Goal: Task Accomplishment & Management: Complete application form

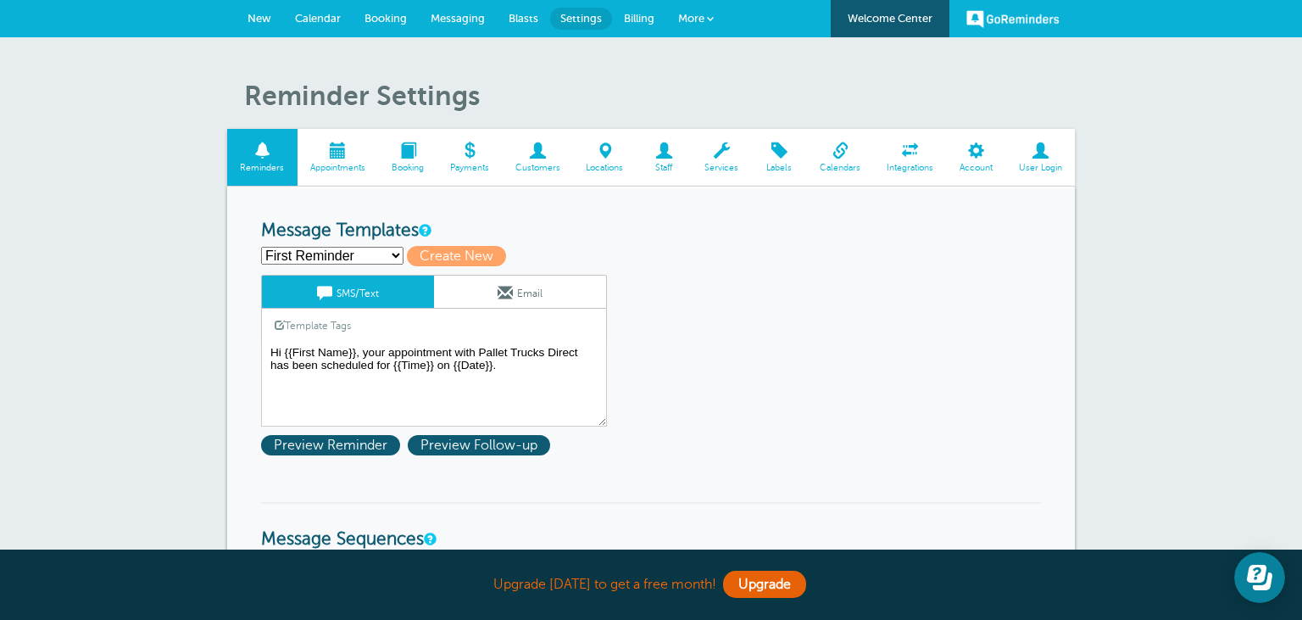
click at [536, 163] on span "Customers" at bounding box center [537, 168] width 54 height 10
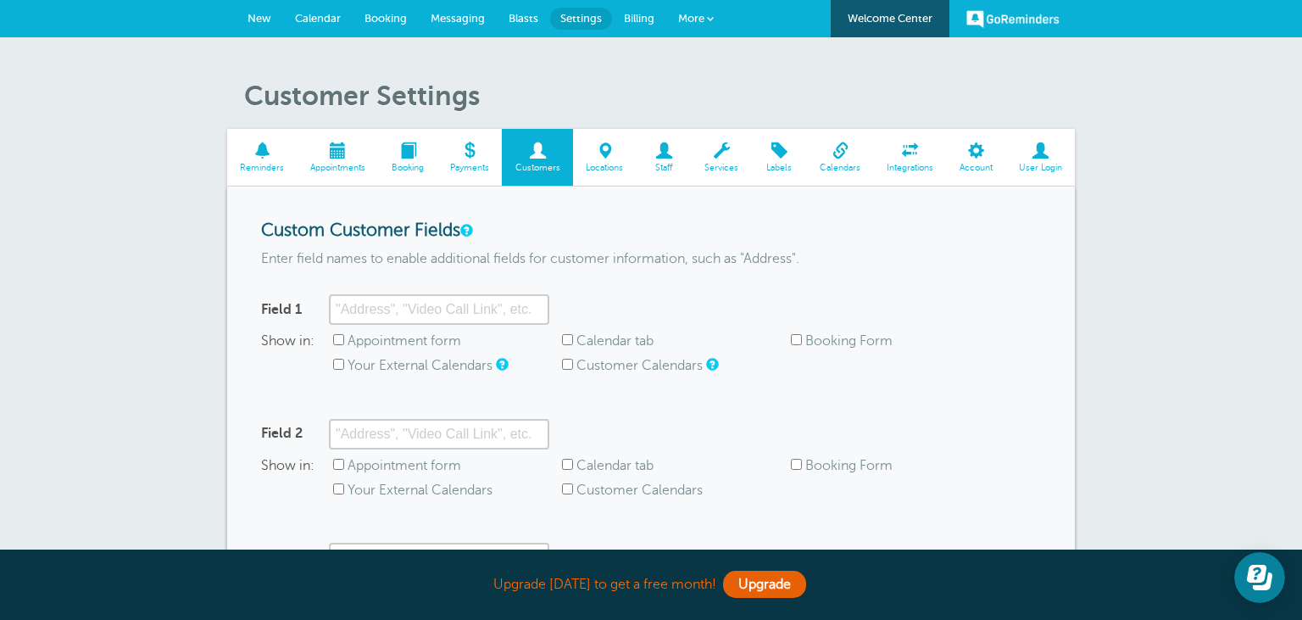
click at [701, 14] on span "More" at bounding box center [691, 18] width 26 height 13
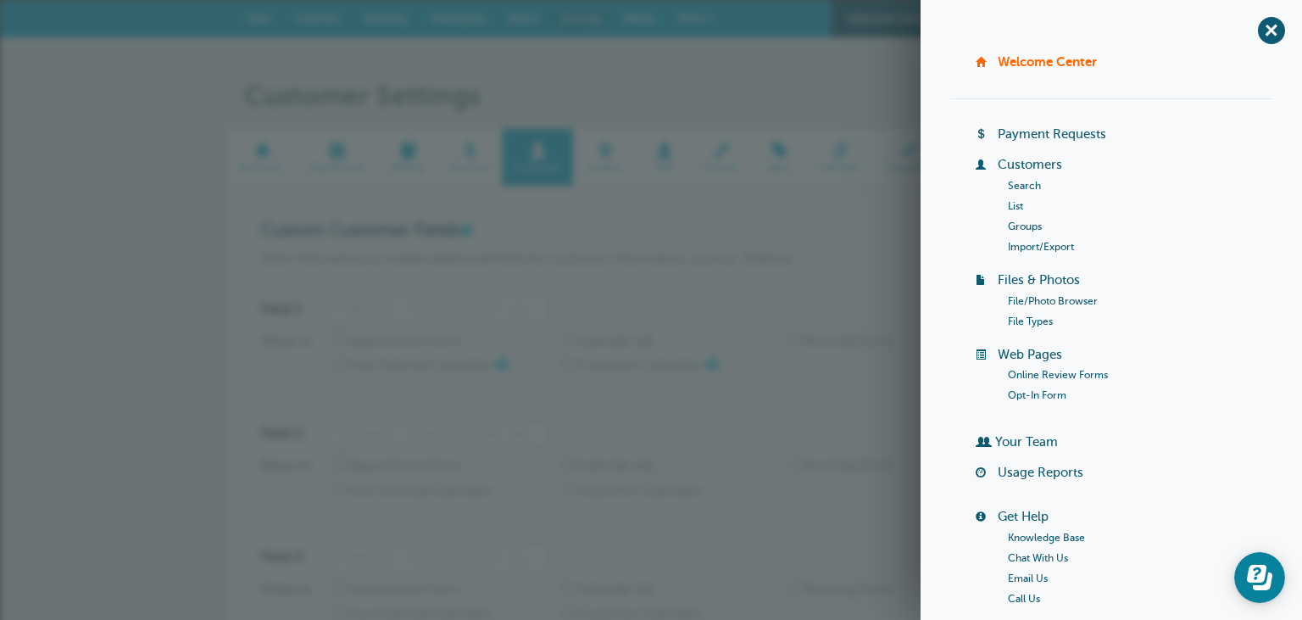
click at [1016, 204] on link "List" at bounding box center [1015, 206] width 15 height 12
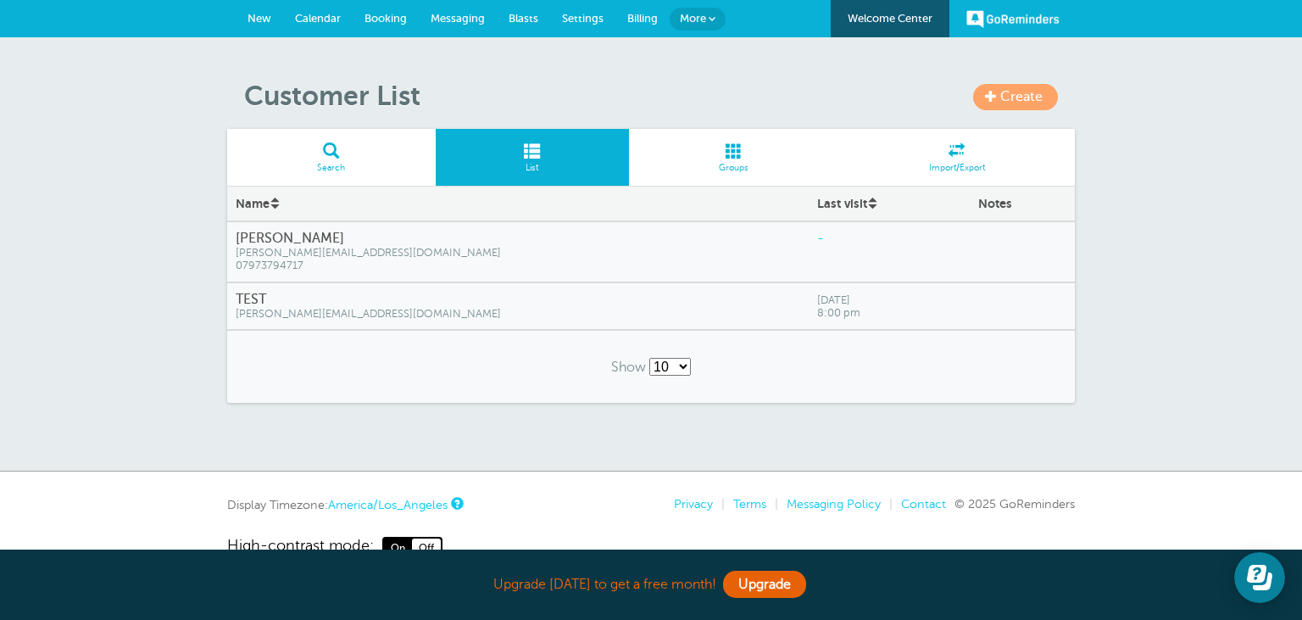
click at [467, 298] on h4 "TEST" at bounding box center [518, 300] width 565 height 16
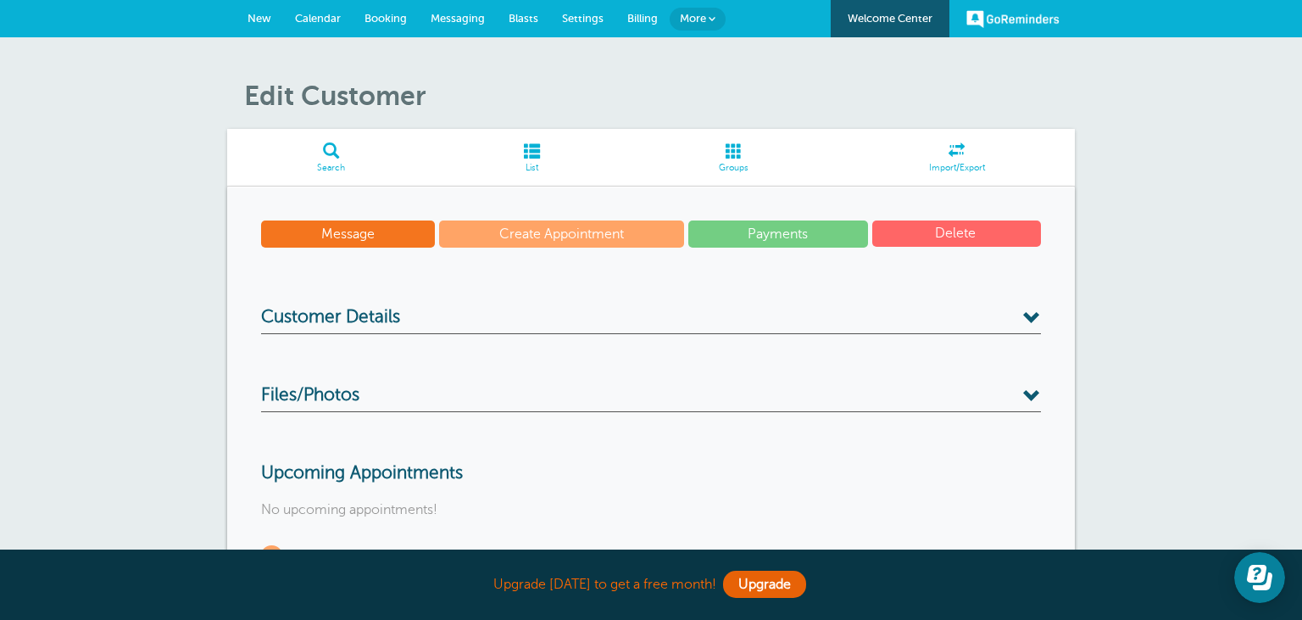
click at [955, 238] on button "Delete" at bounding box center [956, 233] width 169 height 26
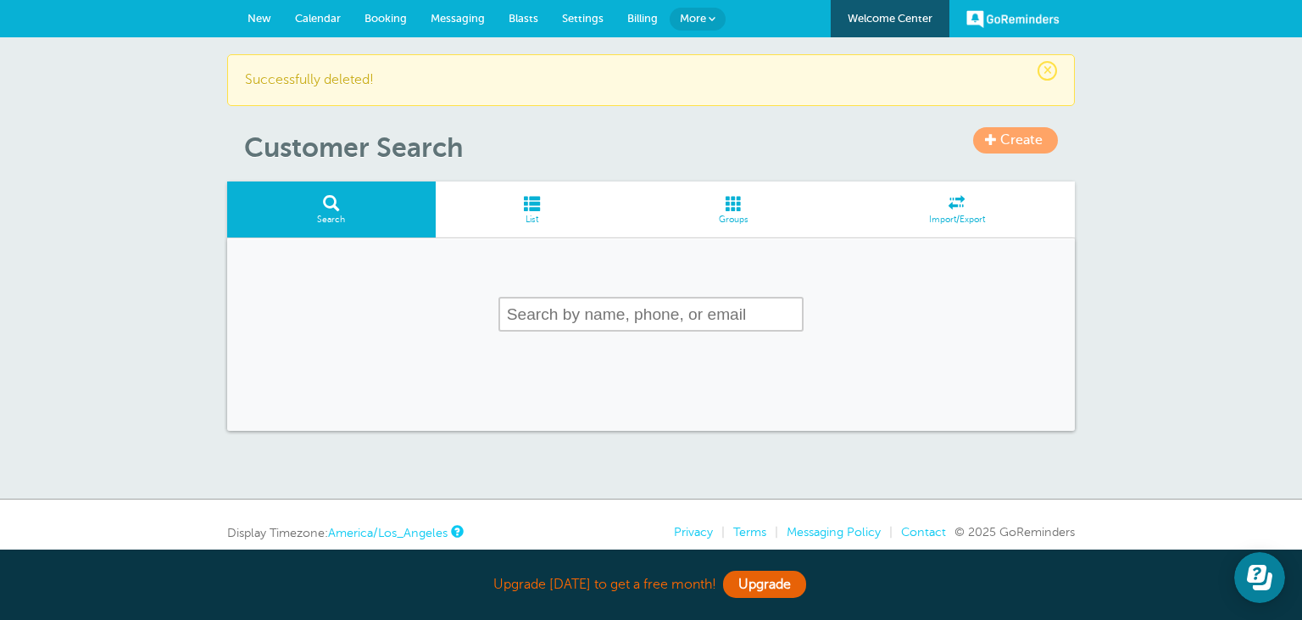
click at [521, 211] on link "List" at bounding box center [532, 209] width 193 height 57
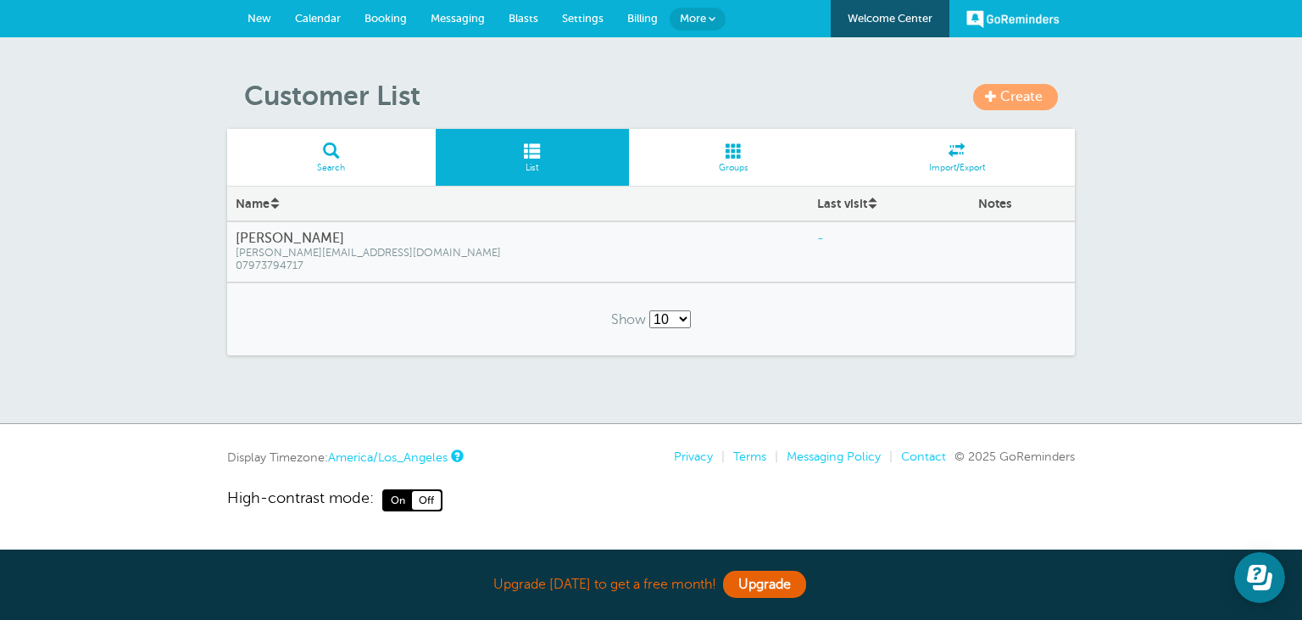
click at [1016, 98] on span "Create" at bounding box center [1021, 96] width 42 height 15
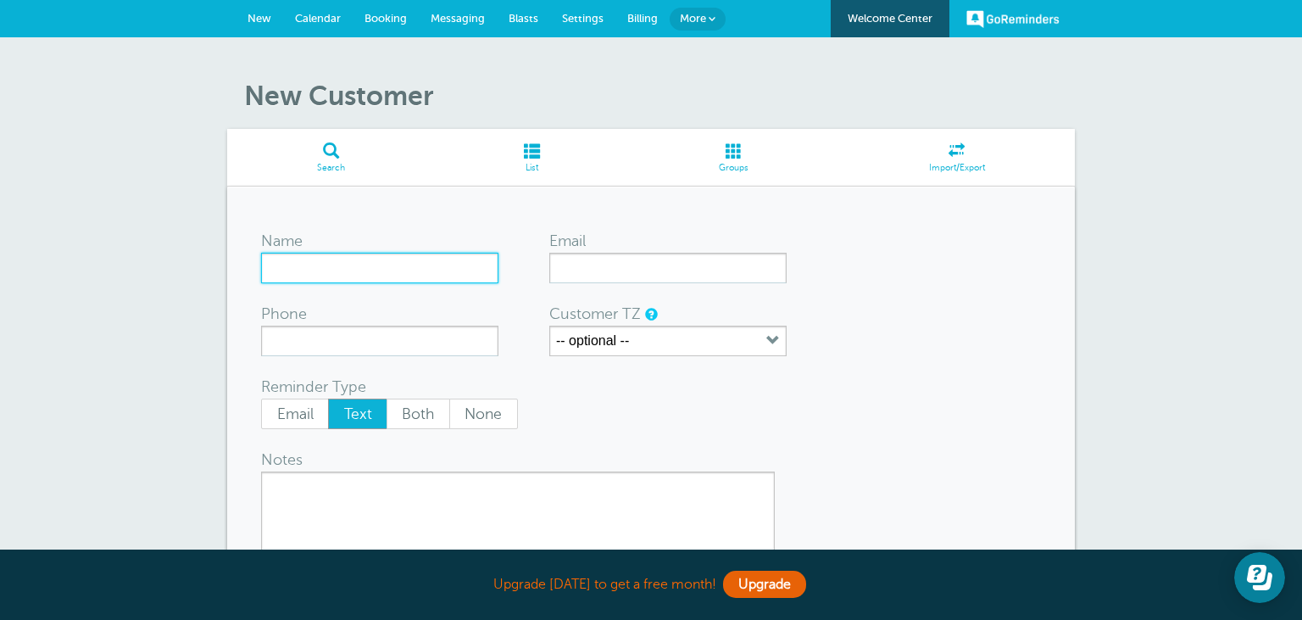
click at [393, 273] on input "Name" at bounding box center [379, 268] width 237 height 31
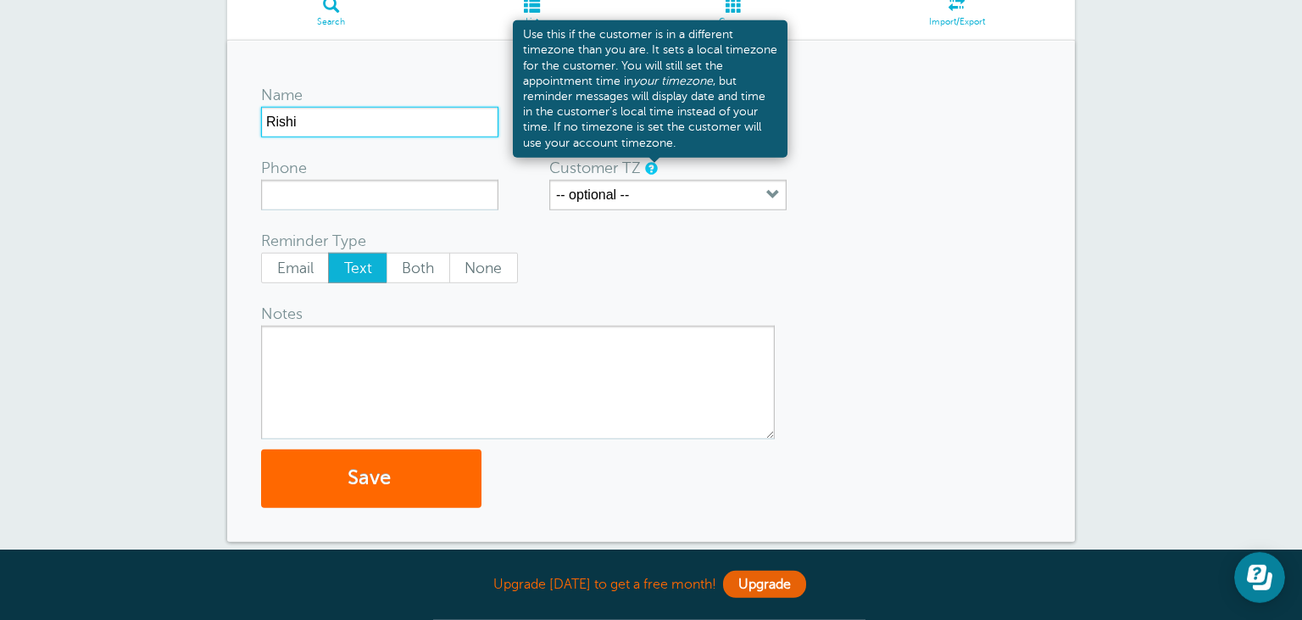
scroll to position [89, 0]
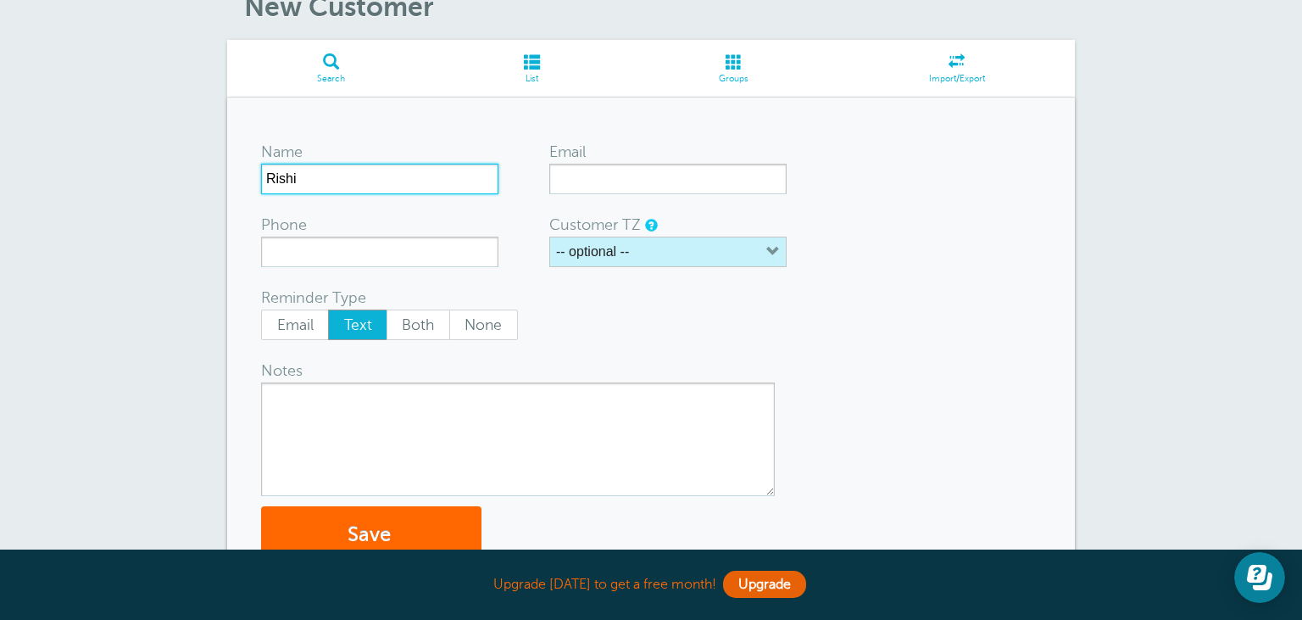
type input "Rishi"
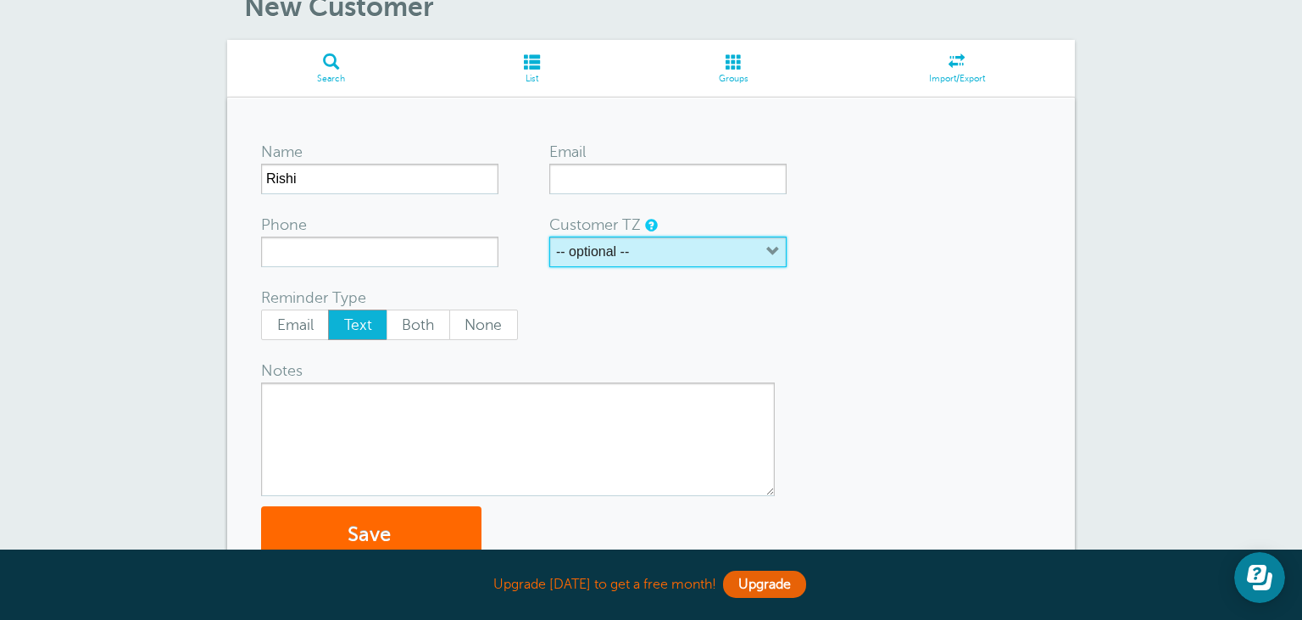
click at [632, 257] on div "-- optional --" at bounding box center [594, 252] width 77 height 17
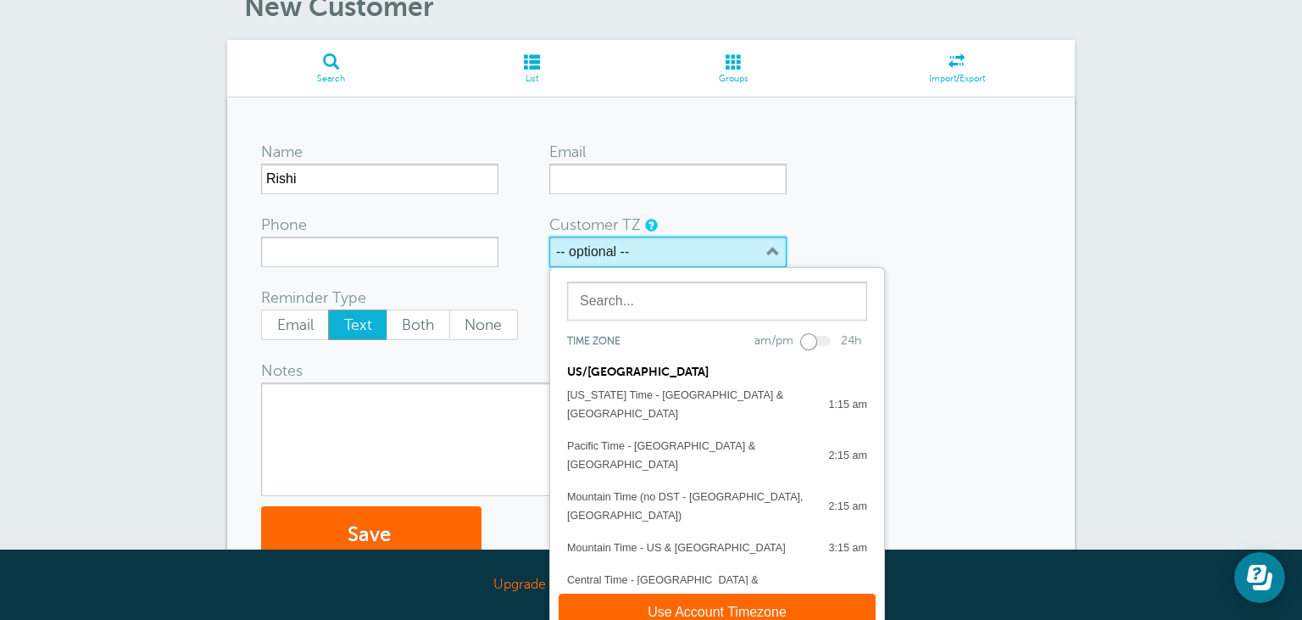
click at [632, 257] on div "-- optional --" at bounding box center [594, 252] width 77 height 17
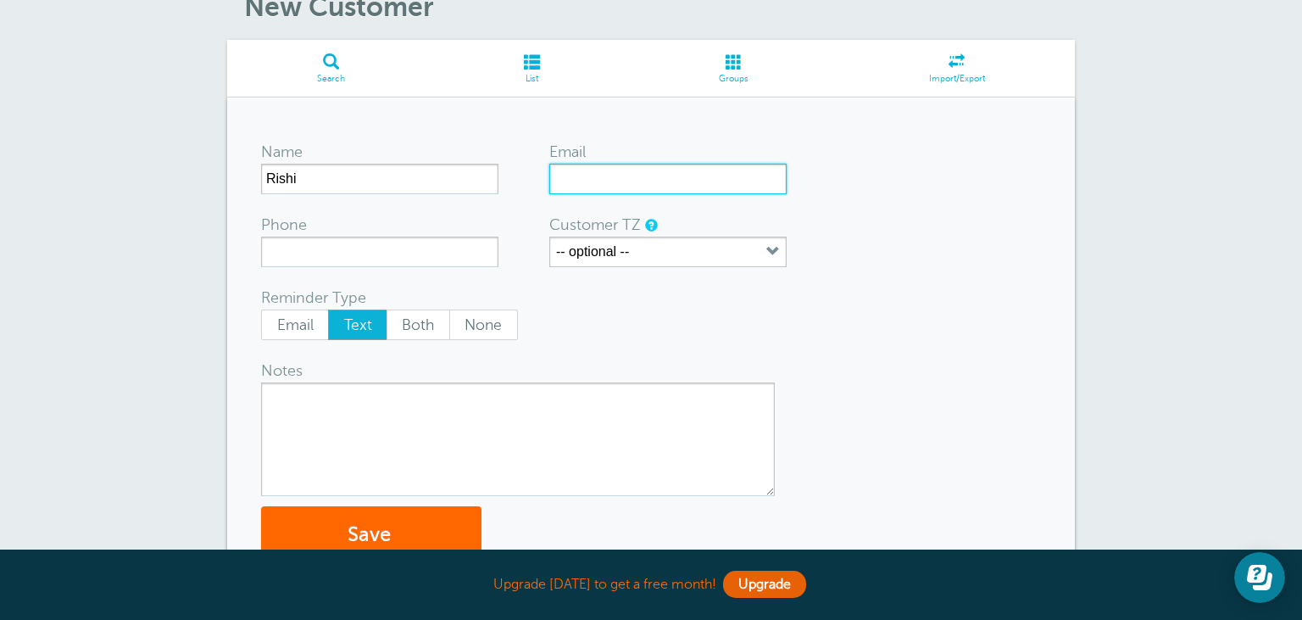
click at [620, 181] on input "Email" at bounding box center [667, 179] width 237 height 31
paste input "[EMAIL_ADDRESS][DOMAIN_NAME]"
type input "[EMAIL_ADDRESS][DOMAIN_NAME]"
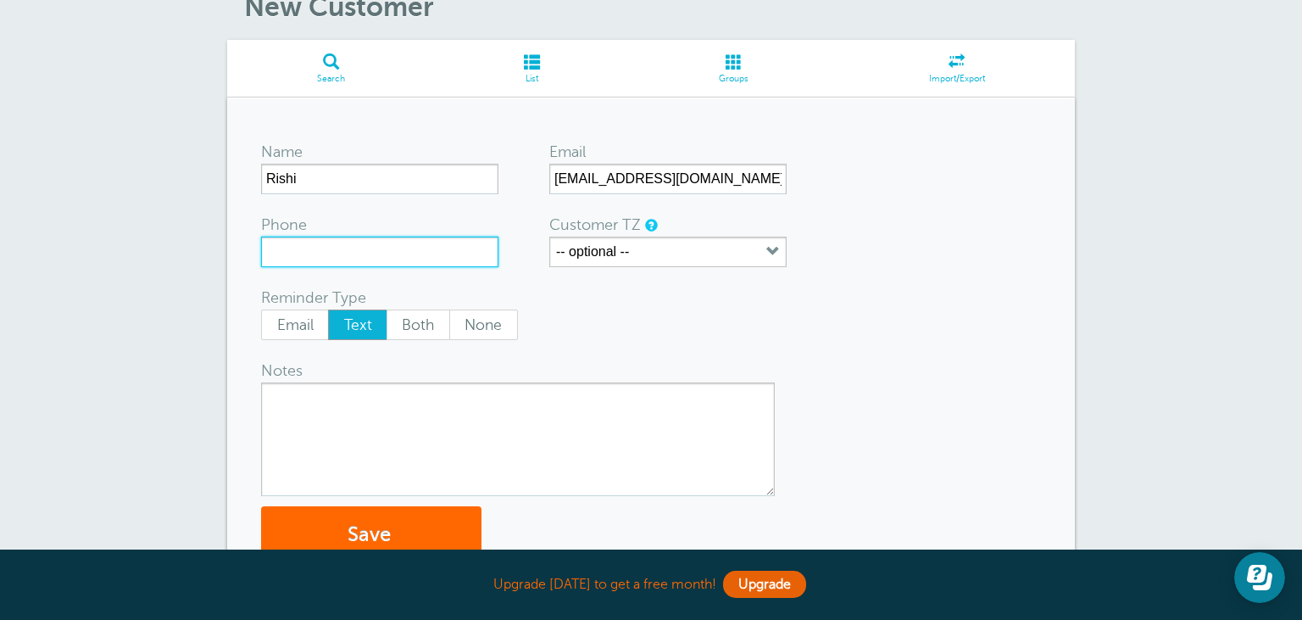
click at [392, 252] on input "Phone" at bounding box center [379, 252] width 237 height 31
paste input "07930403813"
type input "07930403813"
click at [421, 320] on span "Both" at bounding box center [418, 324] width 62 height 29
click at [387, 309] on input "Both" at bounding box center [386, 309] width 1 height 1
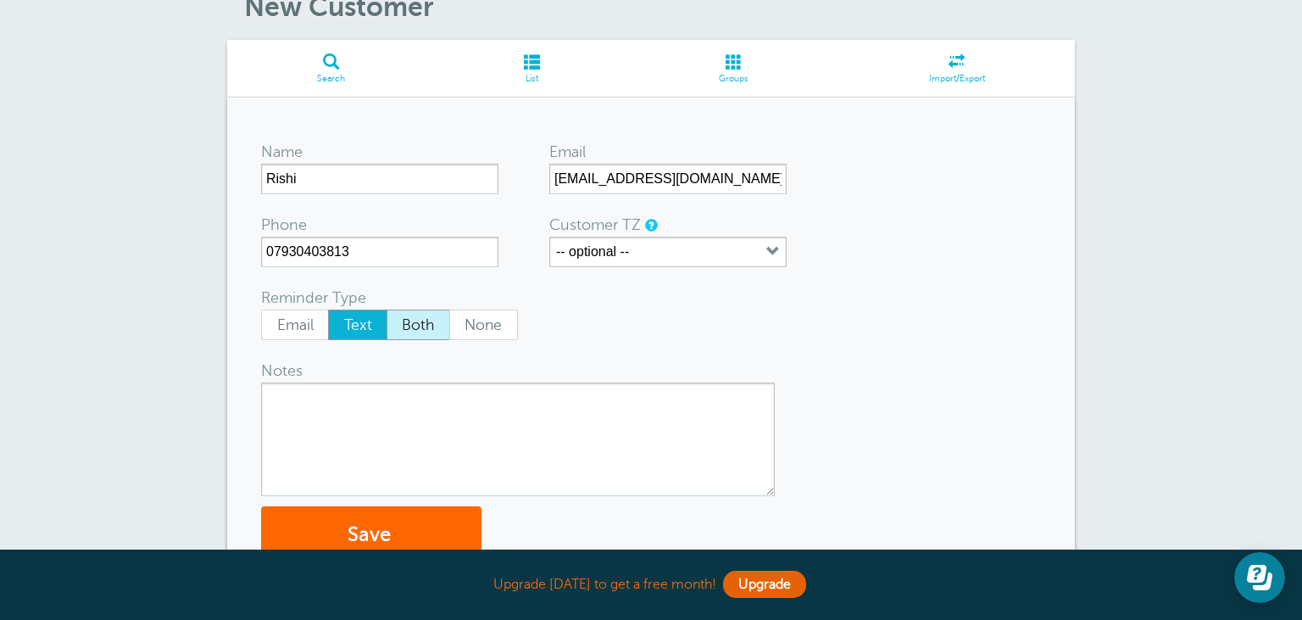
radio input "true"
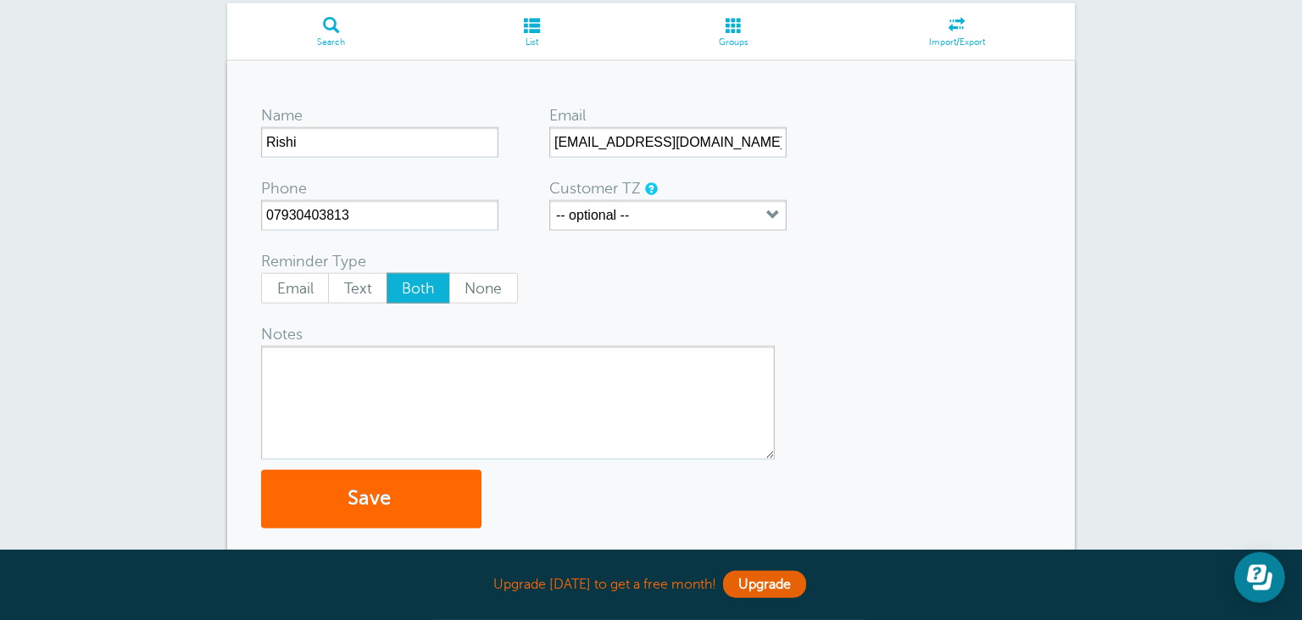
scroll to position [179, 0]
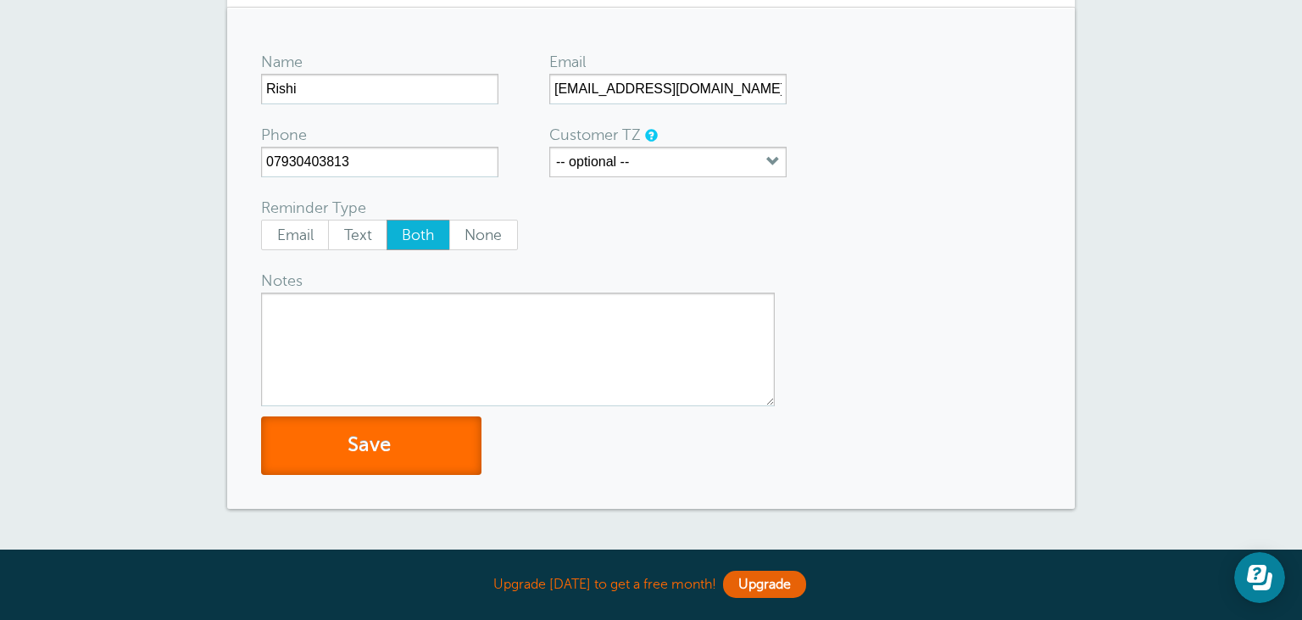
click at [387, 449] on button "Save" at bounding box center [371, 445] width 220 height 58
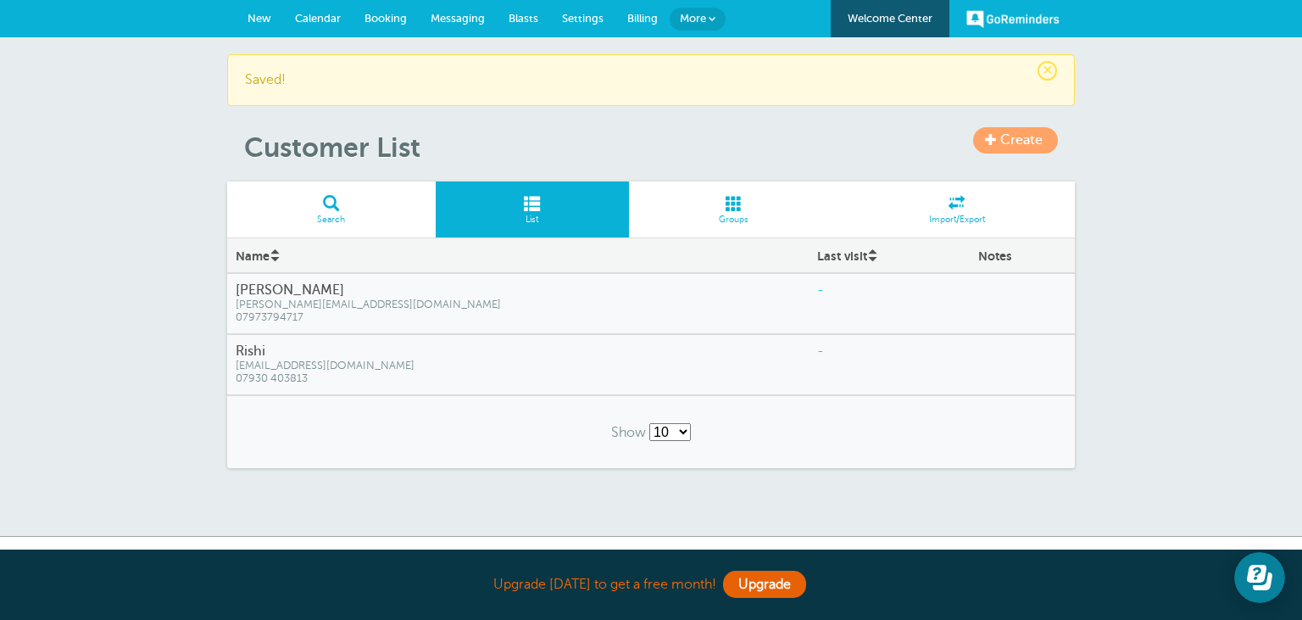
click at [387, 365] on span "[EMAIL_ADDRESS][DOMAIN_NAME]" at bounding box center [518, 365] width 565 height 13
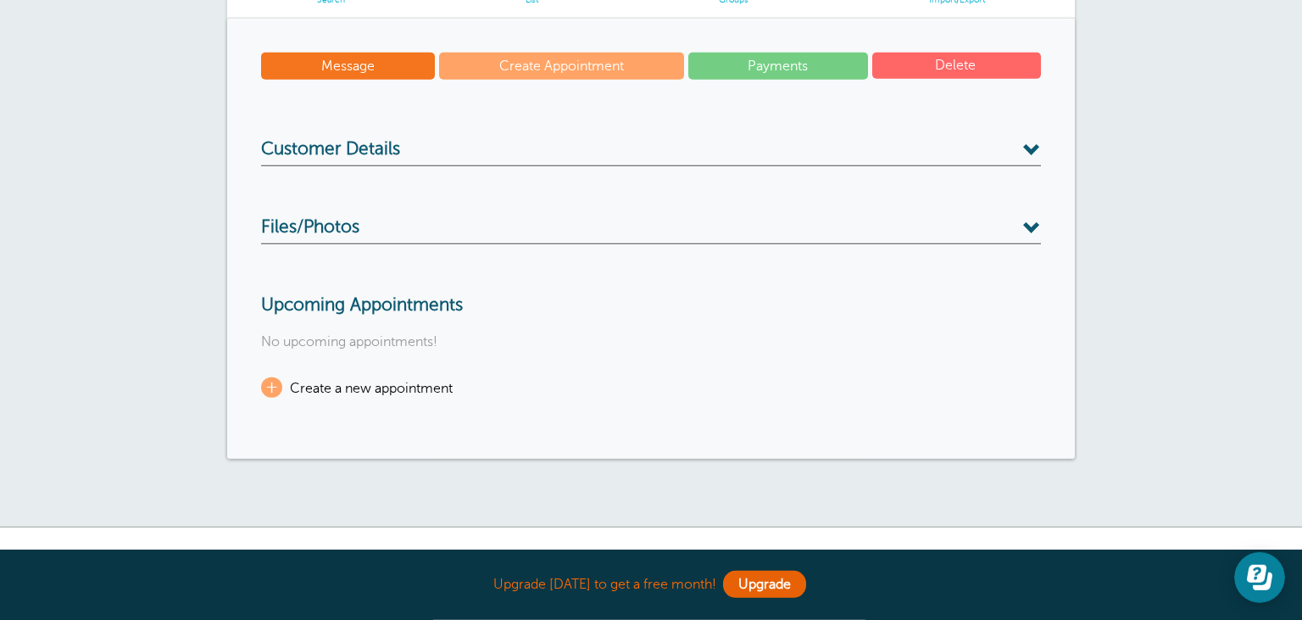
scroll to position [263, 0]
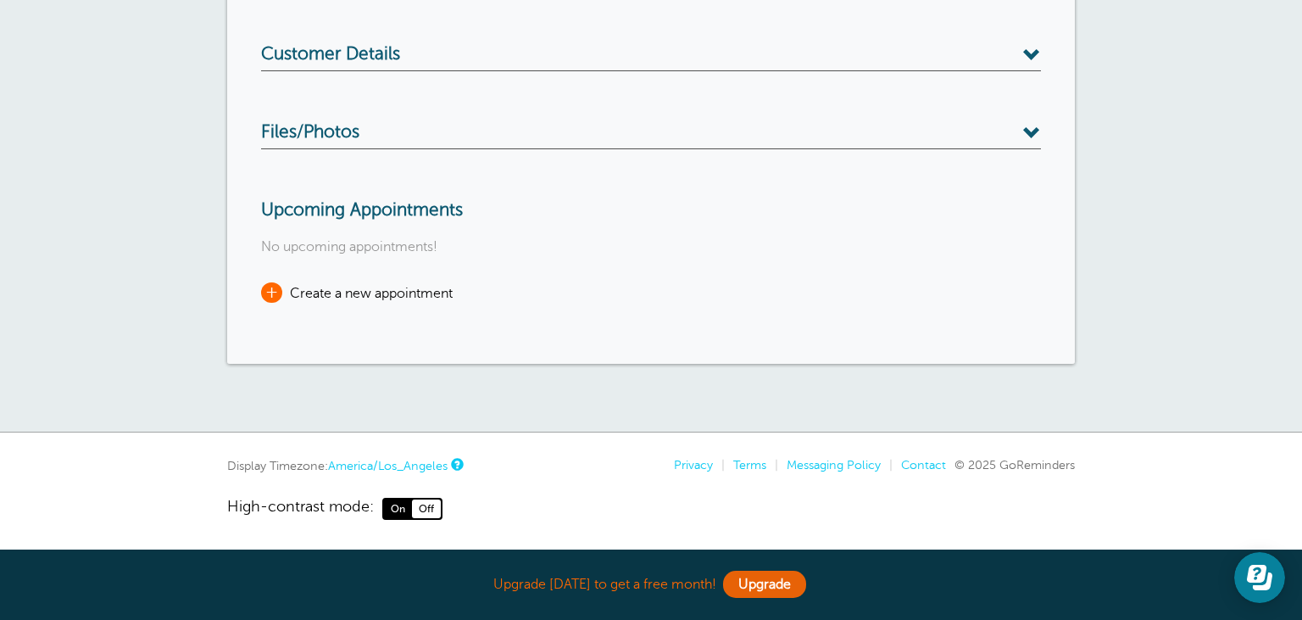
click at [353, 294] on span "Create a new appointment" at bounding box center [371, 293] width 163 height 15
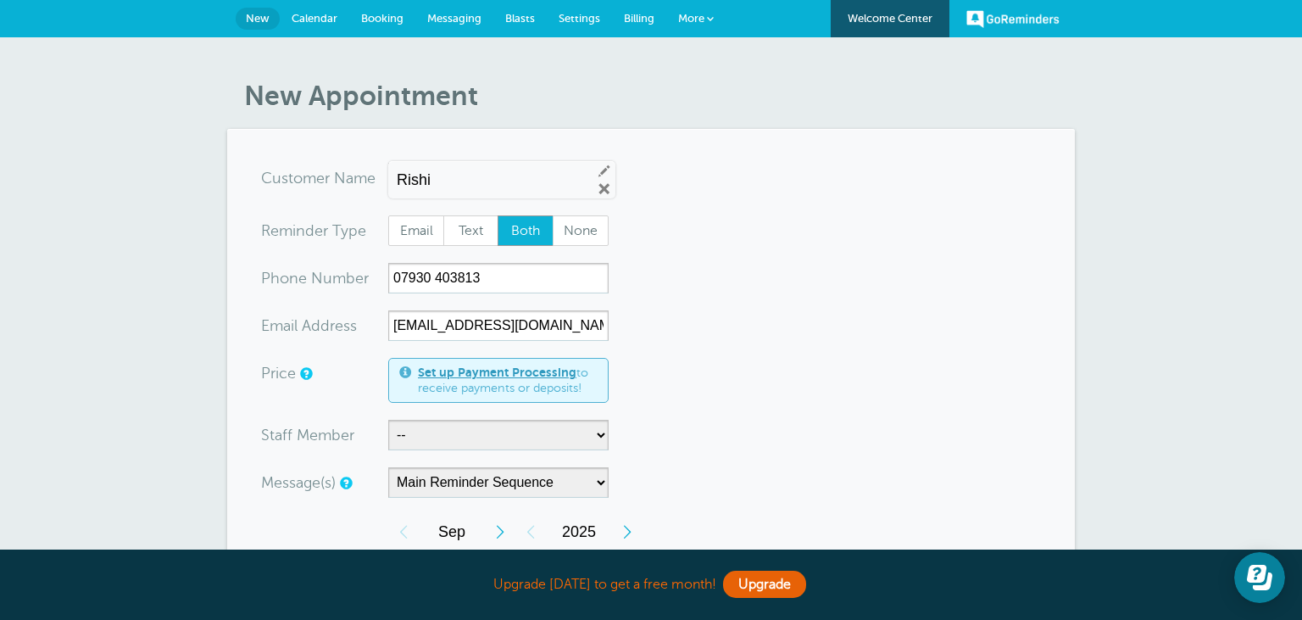
click at [476, 182] on input "Rishi" at bounding box center [487, 180] width 181 height 18
click at [805, 238] on form "You are creating a new customer. To use an existing customer select one from th…" at bounding box center [651, 608] width 780 height 890
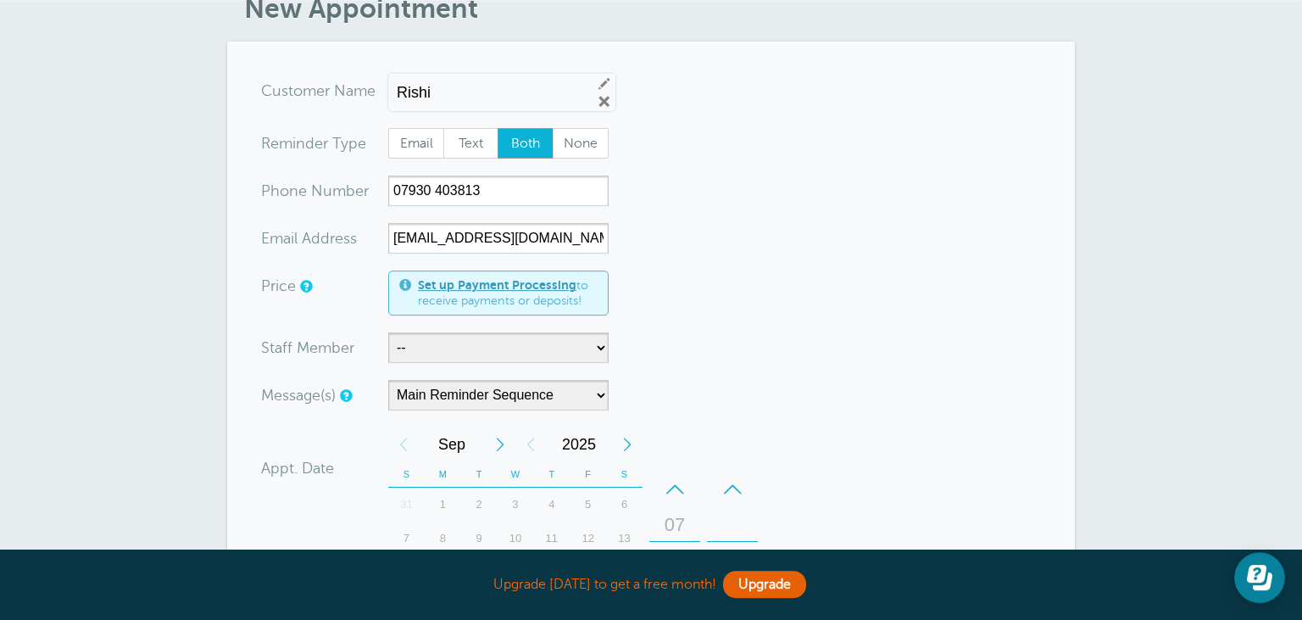
scroll to position [179, 0]
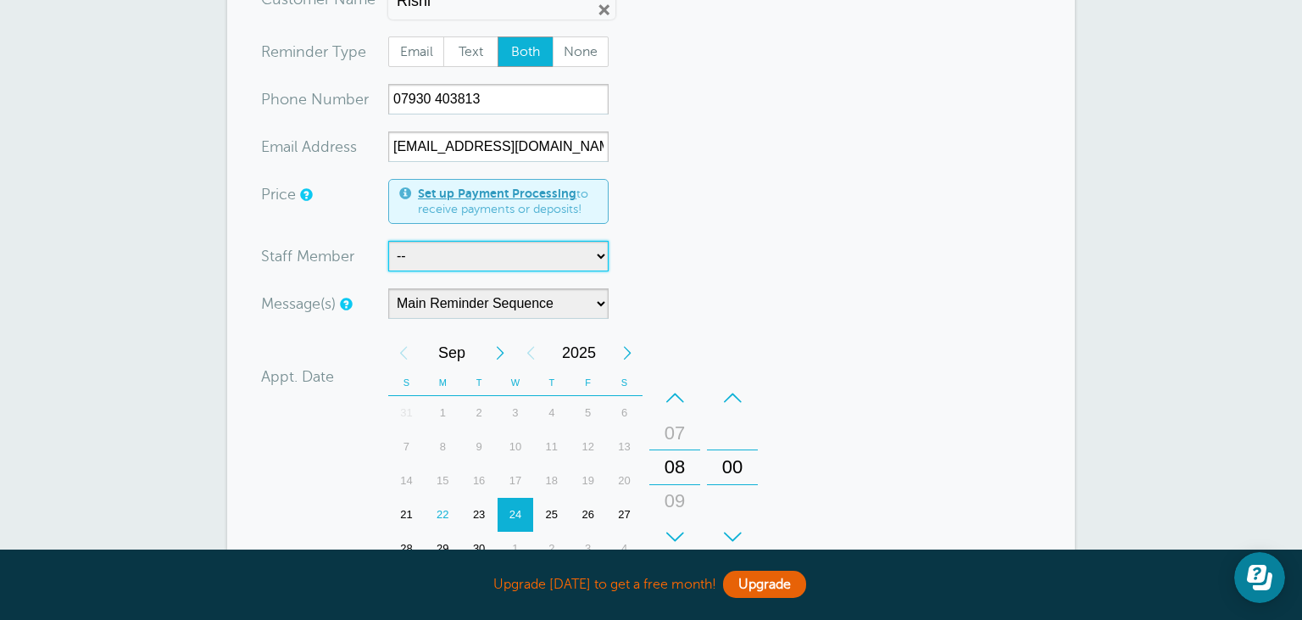
click at [388, 241] on select "-- Matt Tottman" at bounding box center [498, 256] width 220 height 31
select select "21606"
click option "Matt Tottman" at bounding box center [0, 0] width 0 height 0
drag, startPoint x: 790, startPoint y: 251, endPoint x: 683, endPoint y: 290, distance: 113.7
click at [788, 253] on form "You are creating a new customer. To use an existing customer select one from th…" at bounding box center [651, 429] width 780 height 890
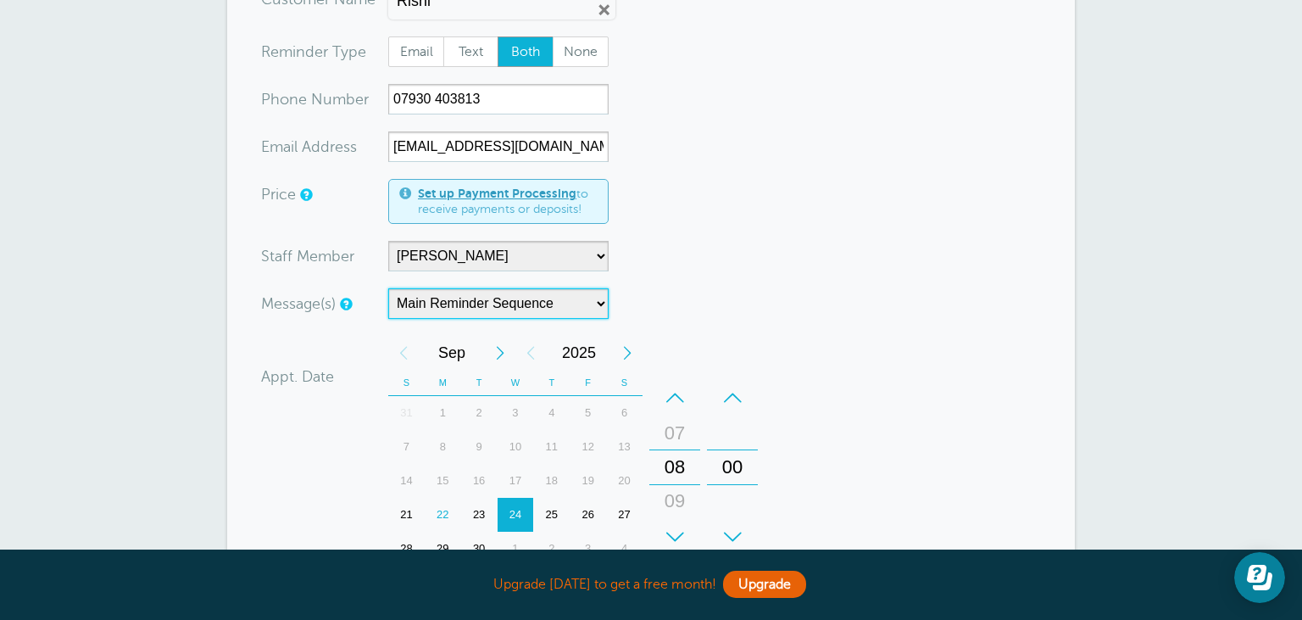
click at [388, 288] on select "Main Reminder Sequence" at bounding box center [498, 303] width 220 height 31
click at [541, 297] on select "Main Reminder Sequence" at bounding box center [498, 303] width 220 height 31
click at [805, 252] on form "You are creating a new customer. To use an existing customer select one from th…" at bounding box center [651, 429] width 780 height 890
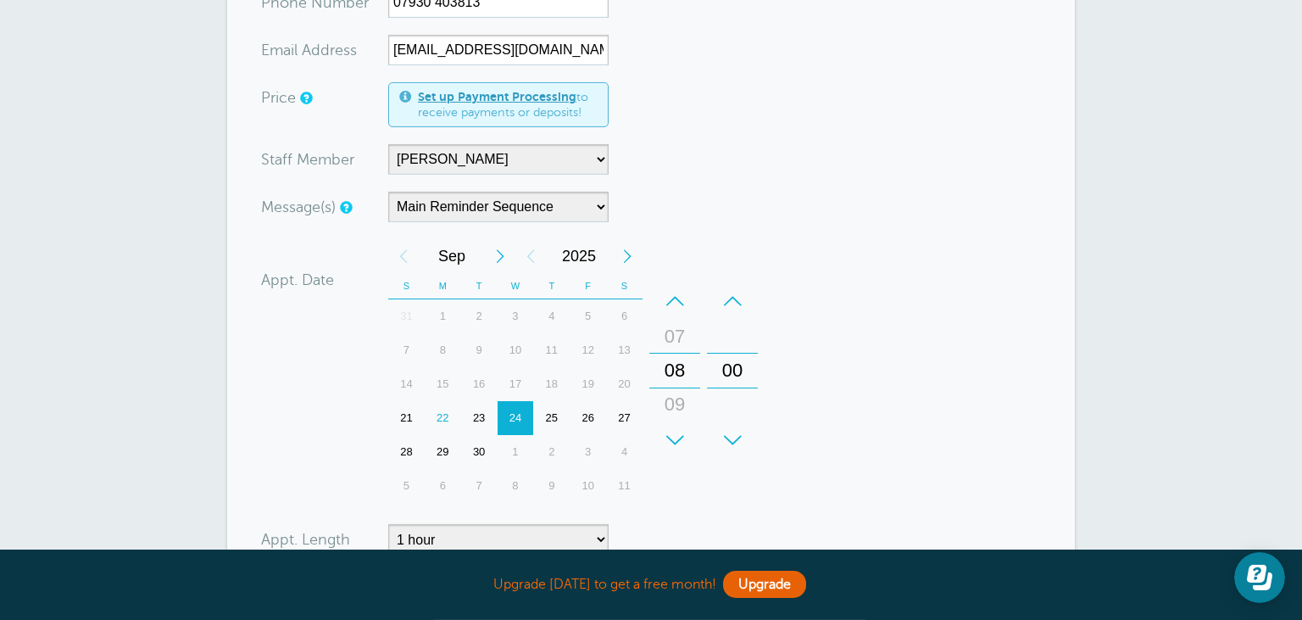
scroll to position [187, 0]
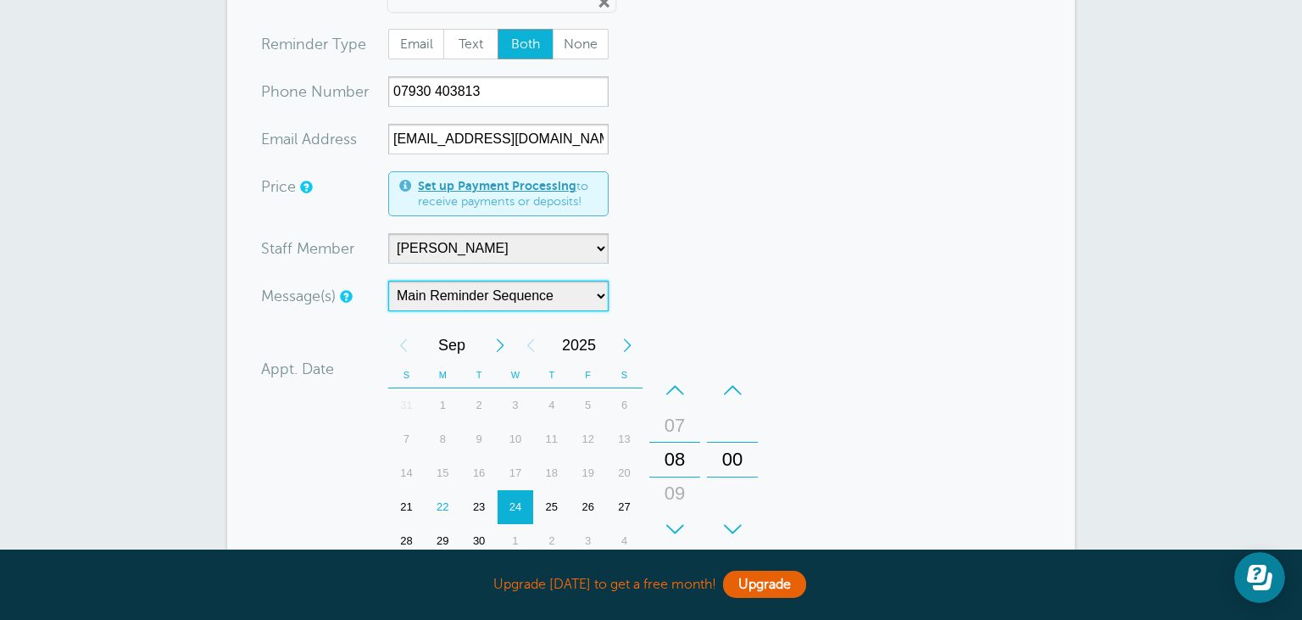
click at [388, 281] on select "Main Reminder Sequence" at bounding box center [498, 296] width 220 height 31
click at [599, 297] on select "Main Reminder Sequence" at bounding box center [498, 296] width 220 height 31
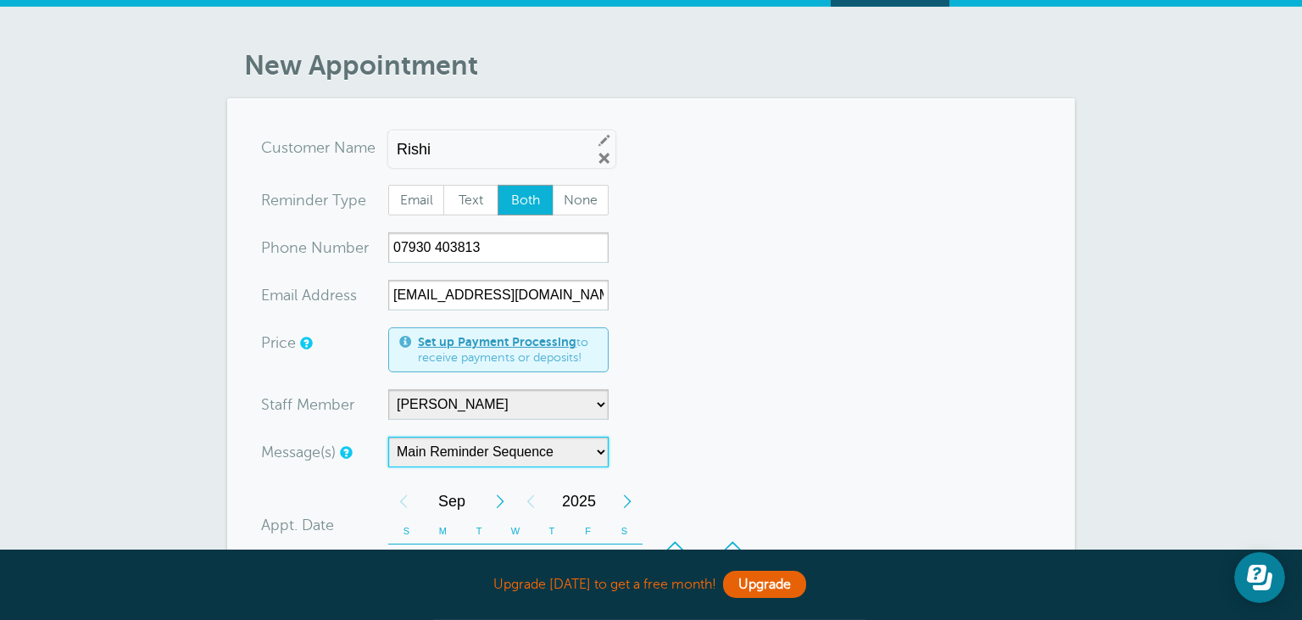
scroll to position [0, 0]
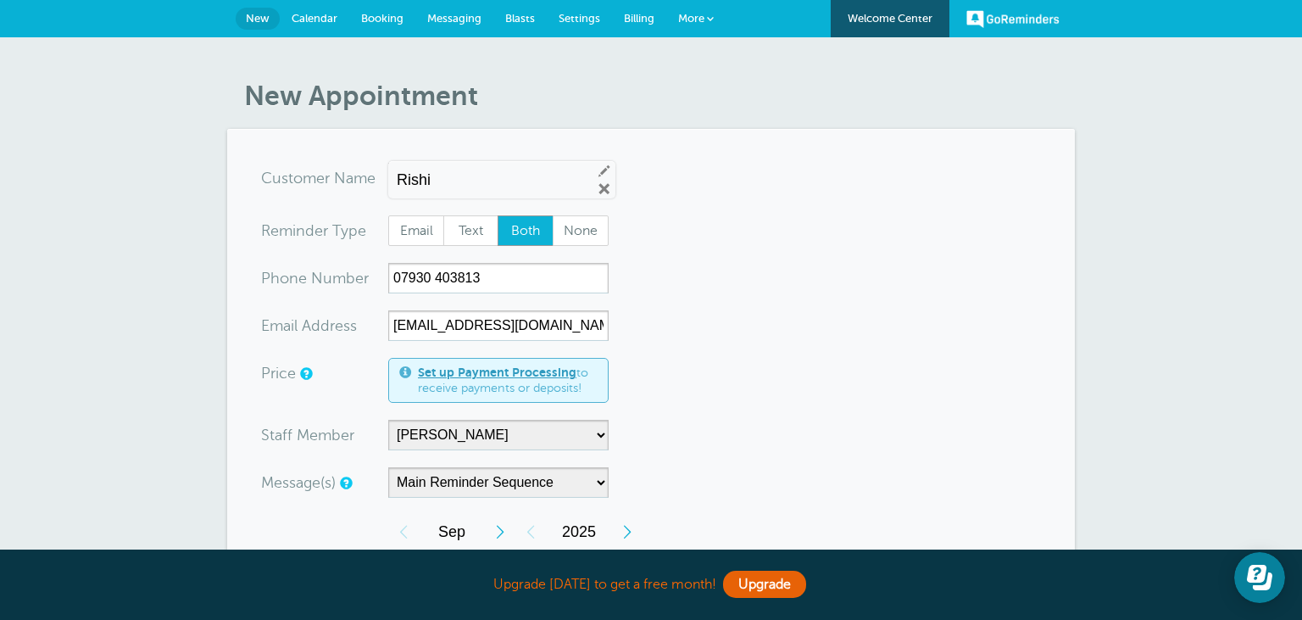
click at [462, 15] on span "Messaging" at bounding box center [454, 18] width 54 height 13
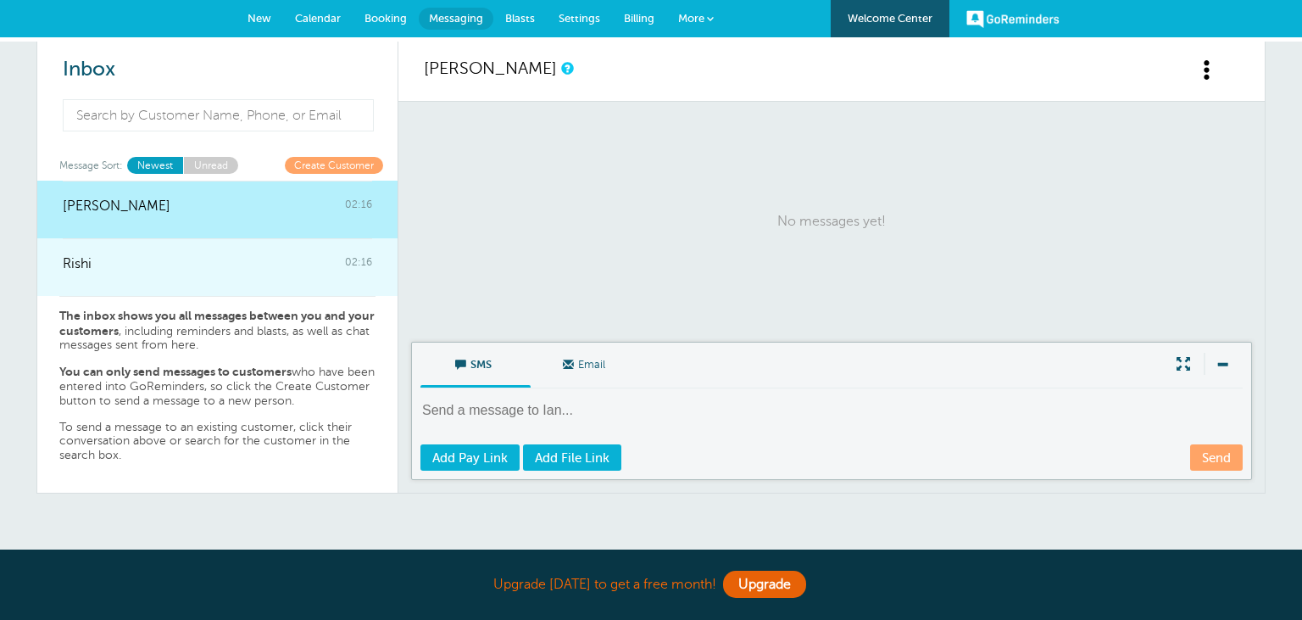
click at [165, 273] on div at bounding box center [217, 275] width 309 height 7
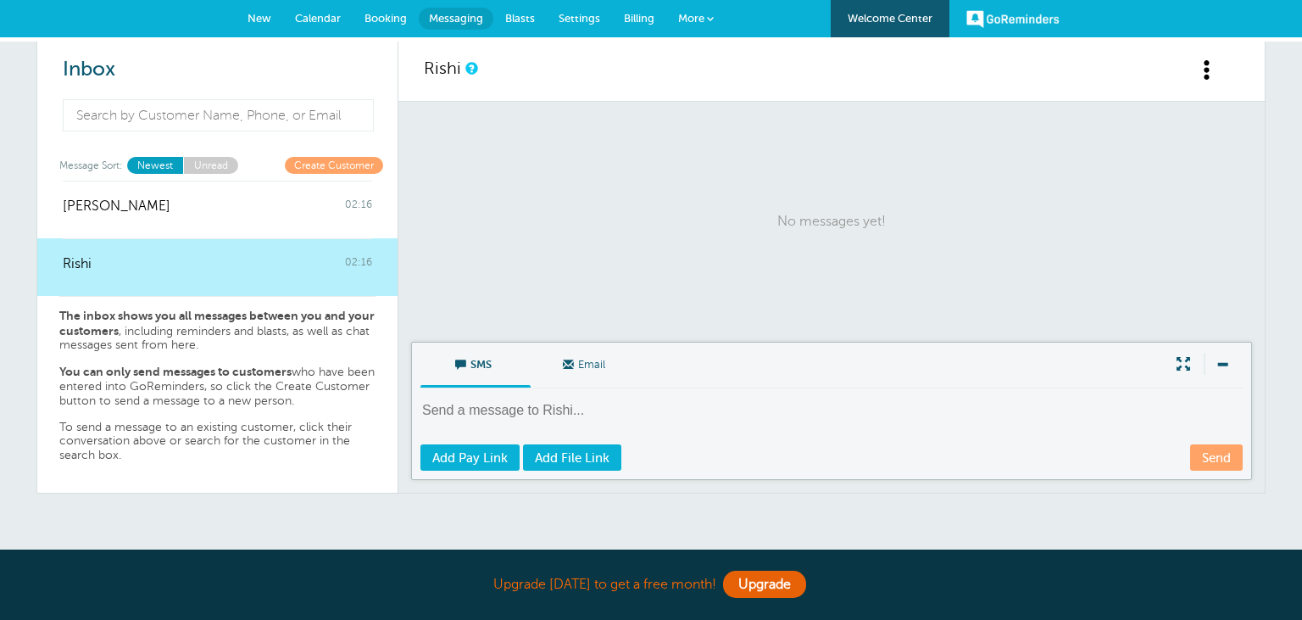
click at [595, 21] on span "Settings" at bounding box center [580, 18] width 42 height 13
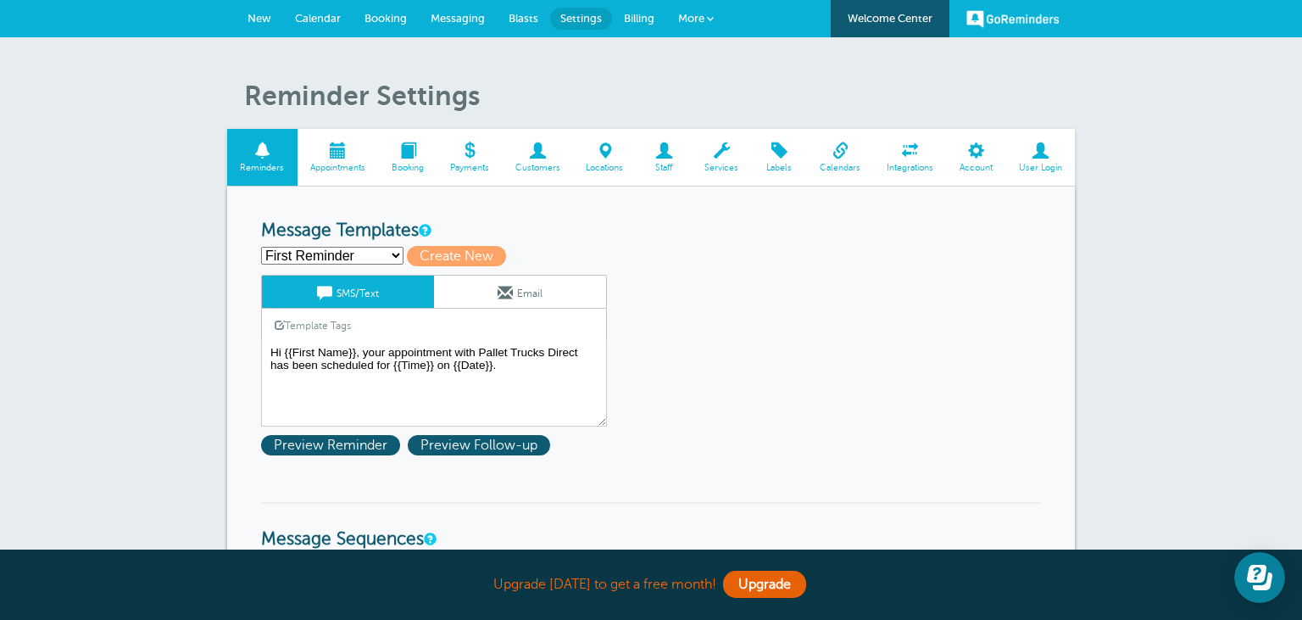
click at [850, 158] on span at bounding box center [840, 150] width 67 height 16
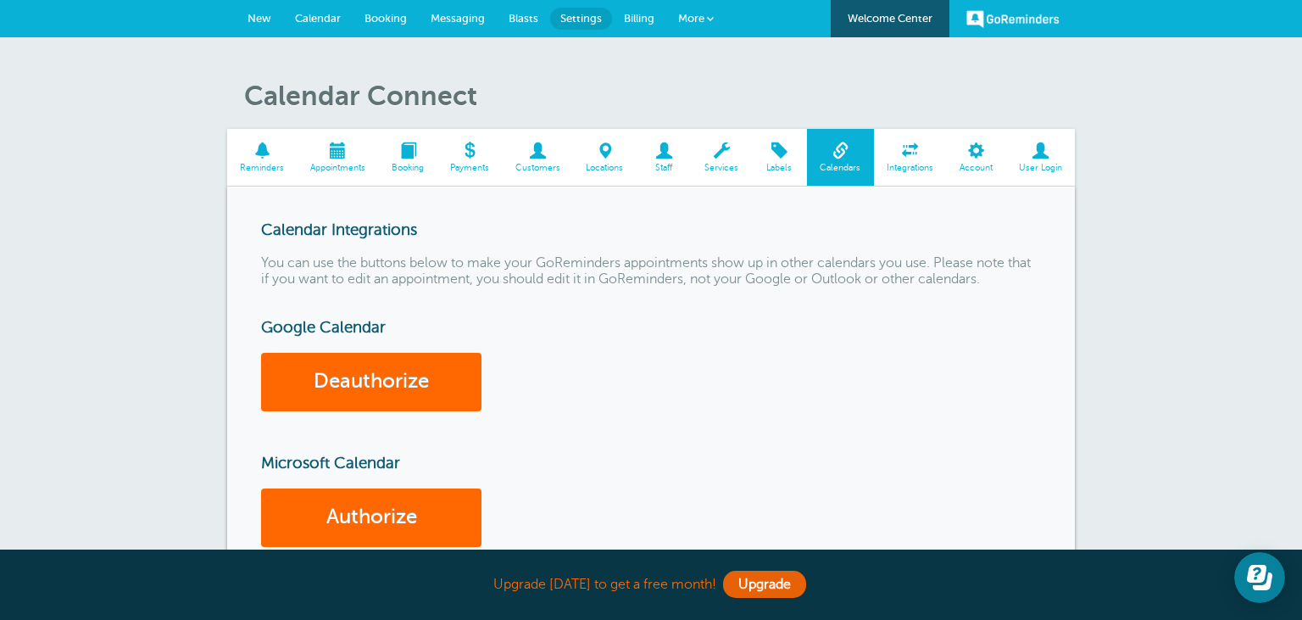
click at [261, 155] on span at bounding box center [262, 150] width 70 height 16
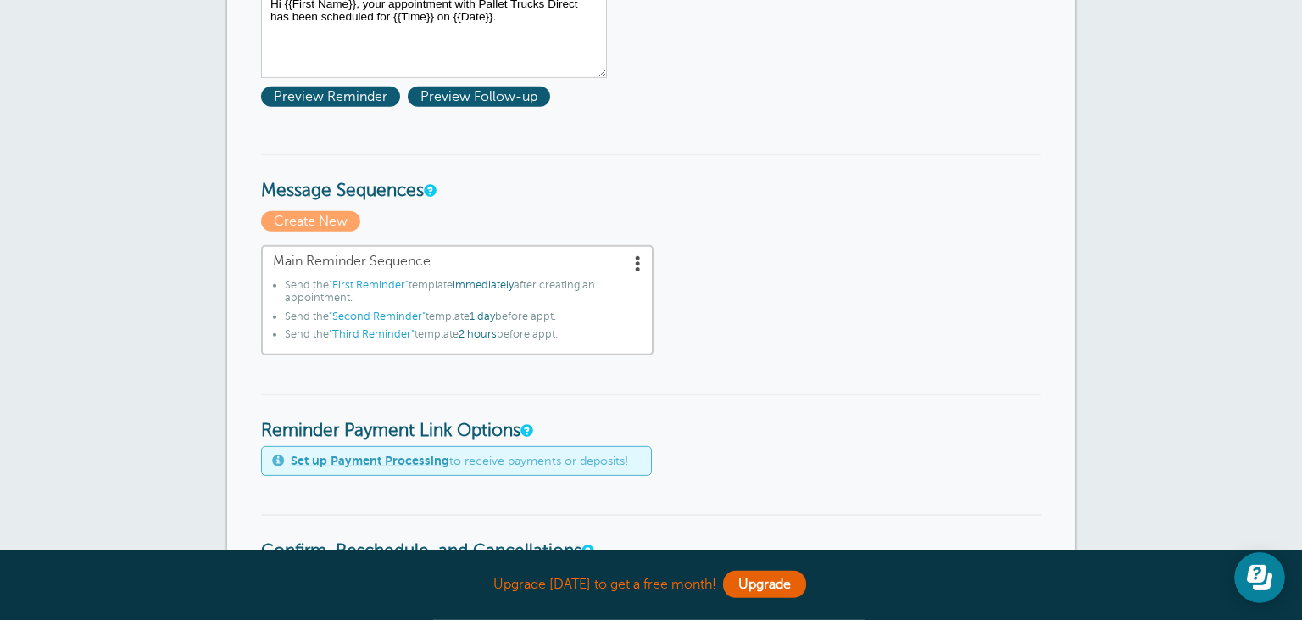
scroll to position [358, 0]
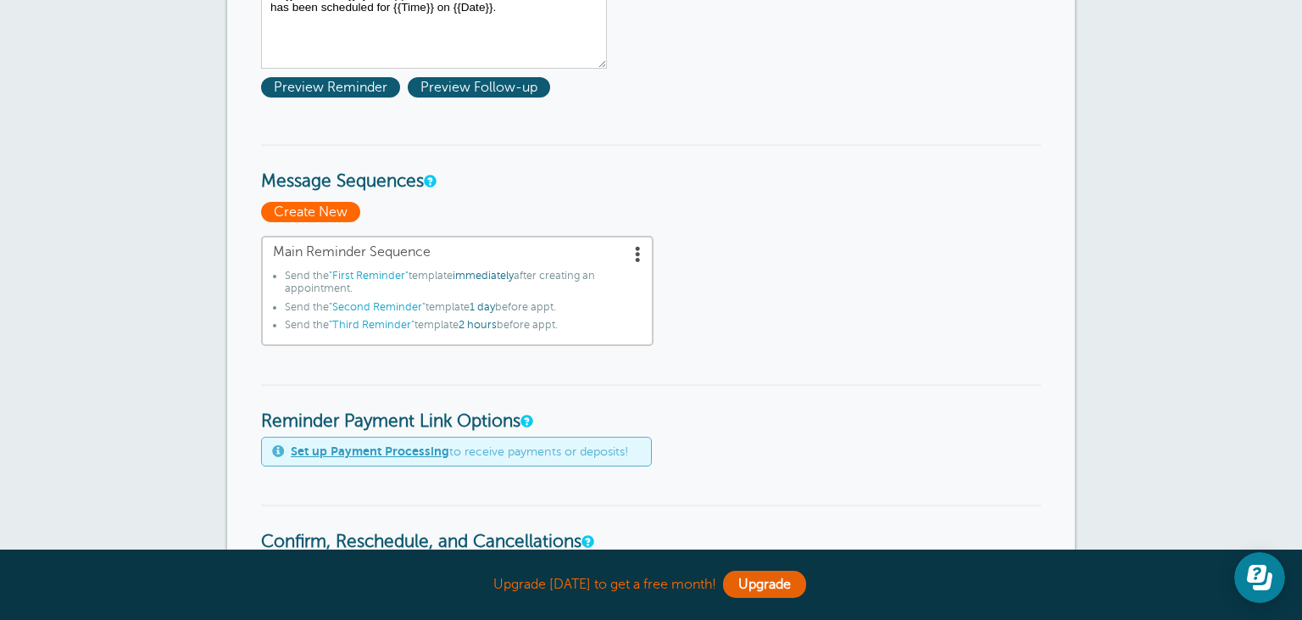
click at [301, 212] on span "Create New" at bounding box center [310, 212] width 99 height 20
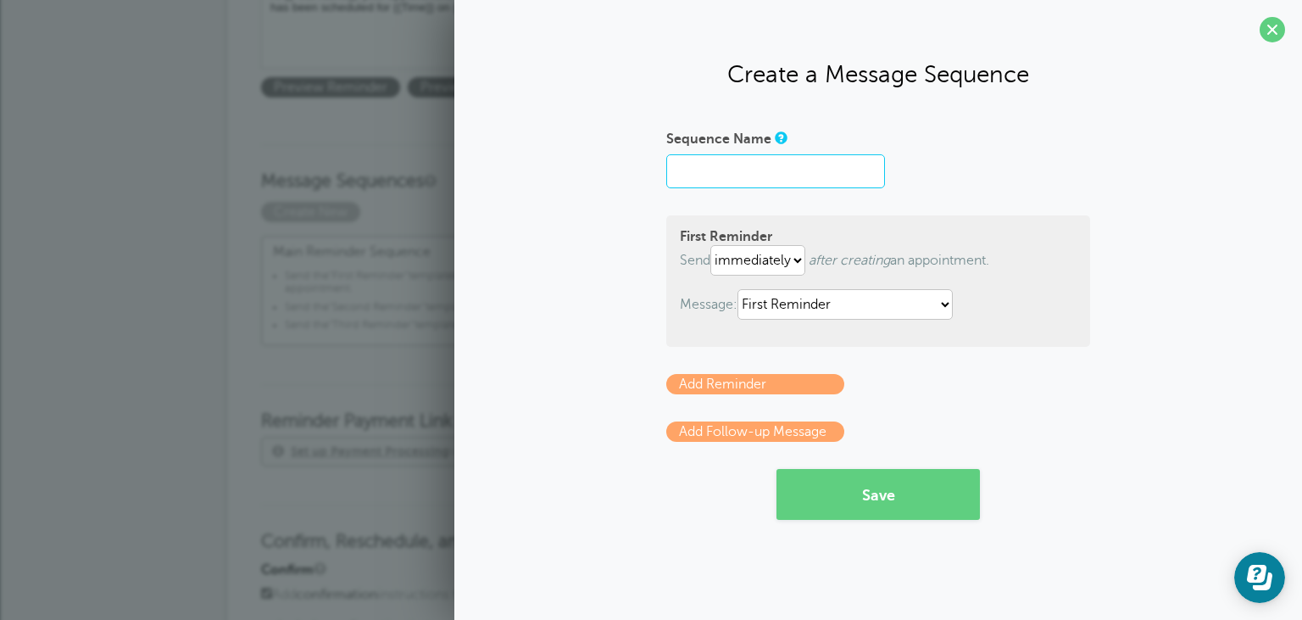
click at [741, 175] on input "Sequence Name" at bounding box center [775, 171] width 219 height 34
click at [738, 289] on select "First Reminder Second Reminder Service and Inspection Reminde Third Reminder" at bounding box center [845, 304] width 215 height 31
click at [843, 304] on select "First Reminder Second Reminder Service and Inspection Reminde Third Reminder" at bounding box center [845, 304] width 215 height 31
click at [751, 176] on input "Sequence Name" at bounding box center [775, 171] width 219 height 34
type input "SERVICE DUE"
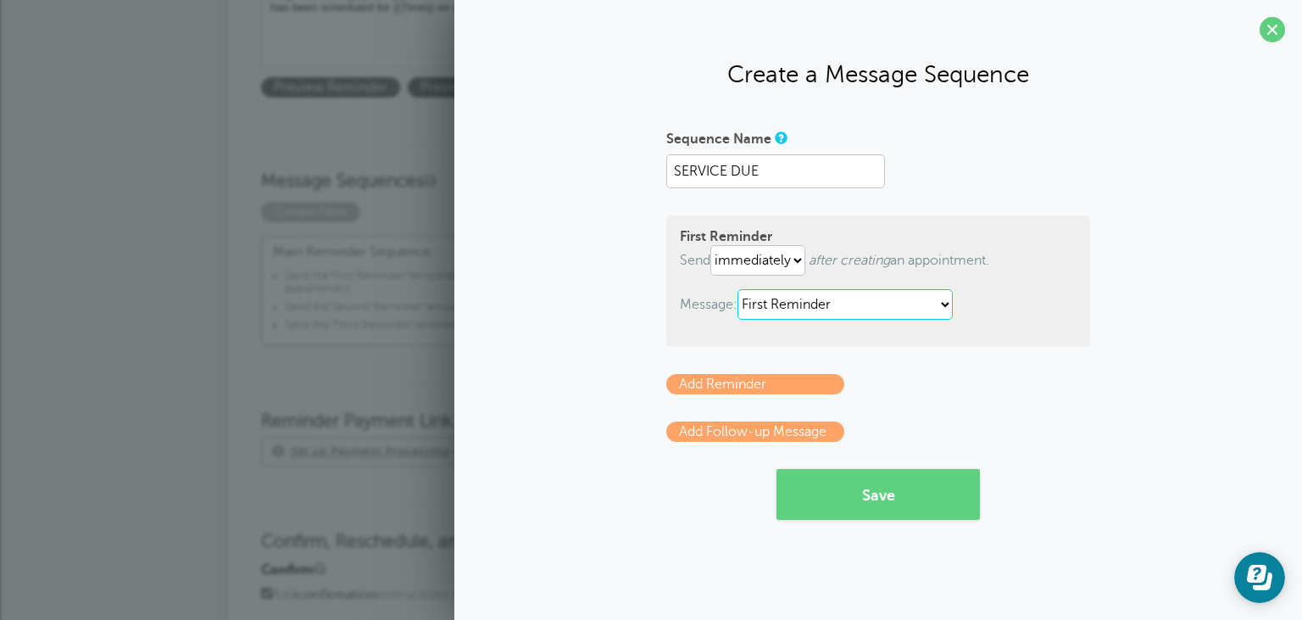
click at [738, 289] on select "First Reminder Second Reminder Service and Inspection Reminde Third Reminder" at bounding box center [845, 304] width 215 height 31
select select "162222"
click option "Service and Inspection Reminde" at bounding box center [0, 0] width 0 height 0
click at [883, 497] on button "Save" at bounding box center [878, 494] width 203 height 51
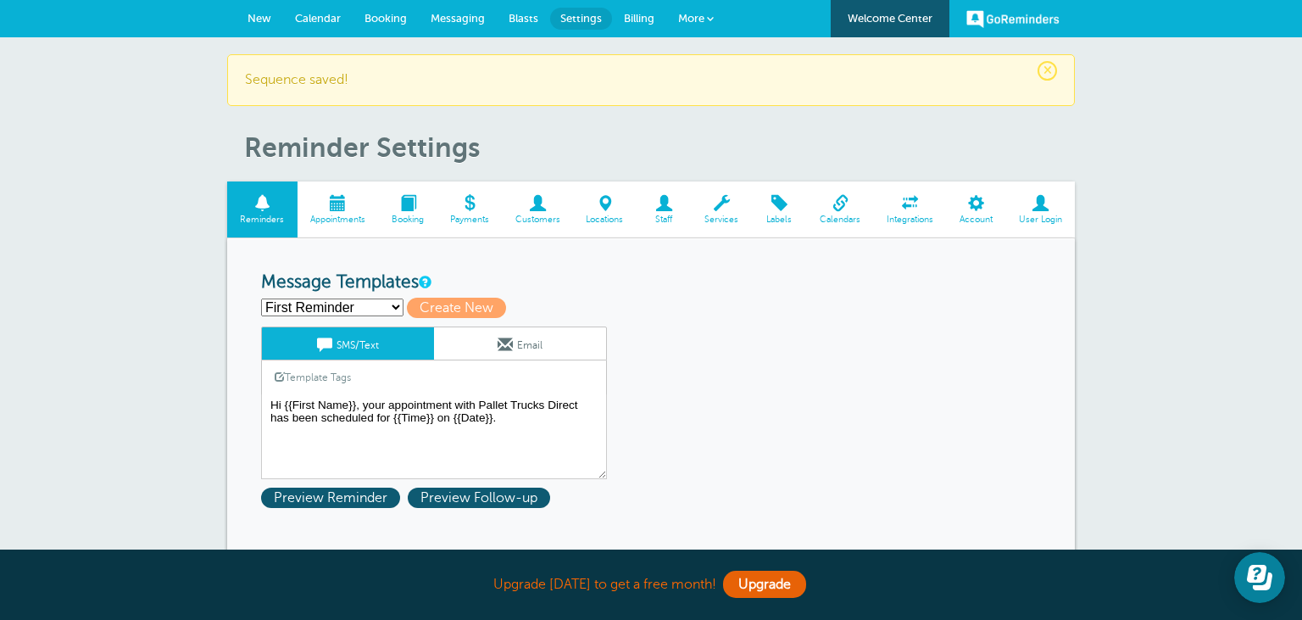
click at [261, 298] on select "First Reminder Second Reminder Service and Inspection Reminde Third Reminder Cr…" at bounding box center [332, 307] width 142 height 18
click at [692, 284] on h3 "Message Templates" at bounding box center [651, 282] width 780 height 21
click at [259, 13] on span "New" at bounding box center [260, 18] width 24 height 13
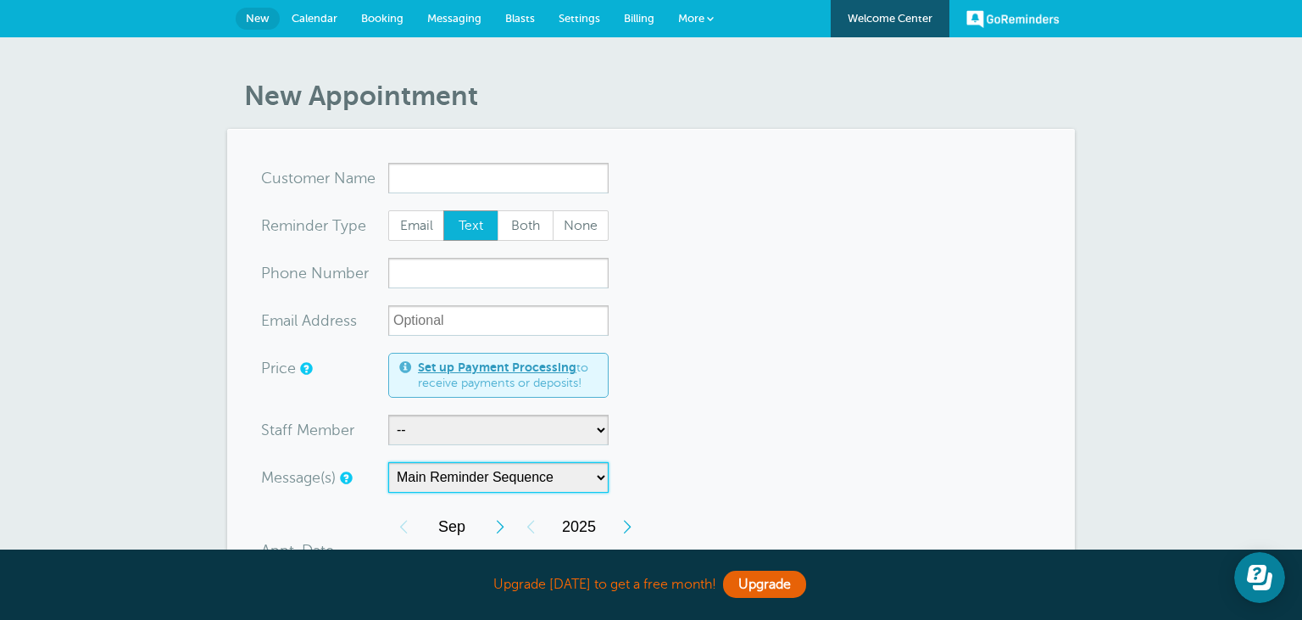
click at [388, 462] on select "Main Reminder Sequence SERVICE DUE" at bounding box center [498, 477] width 220 height 31
click at [470, 476] on select "Main Reminder Sequence SERVICE DUE" at bounding box center [498, 477] width 220 height 31
click at [388, 462] on select "Main Reminder Sequence SERVICE DUE" at bounding box center [498, 477] width 220 height 31
click at [470, 476] on select "Main Reminder Sequence SERVICE DUE" at bounding box center [498, 477] width 220 height 31
click at [575, 19] on span "Settings" at bounding box center [580, 18] width 42 height 13
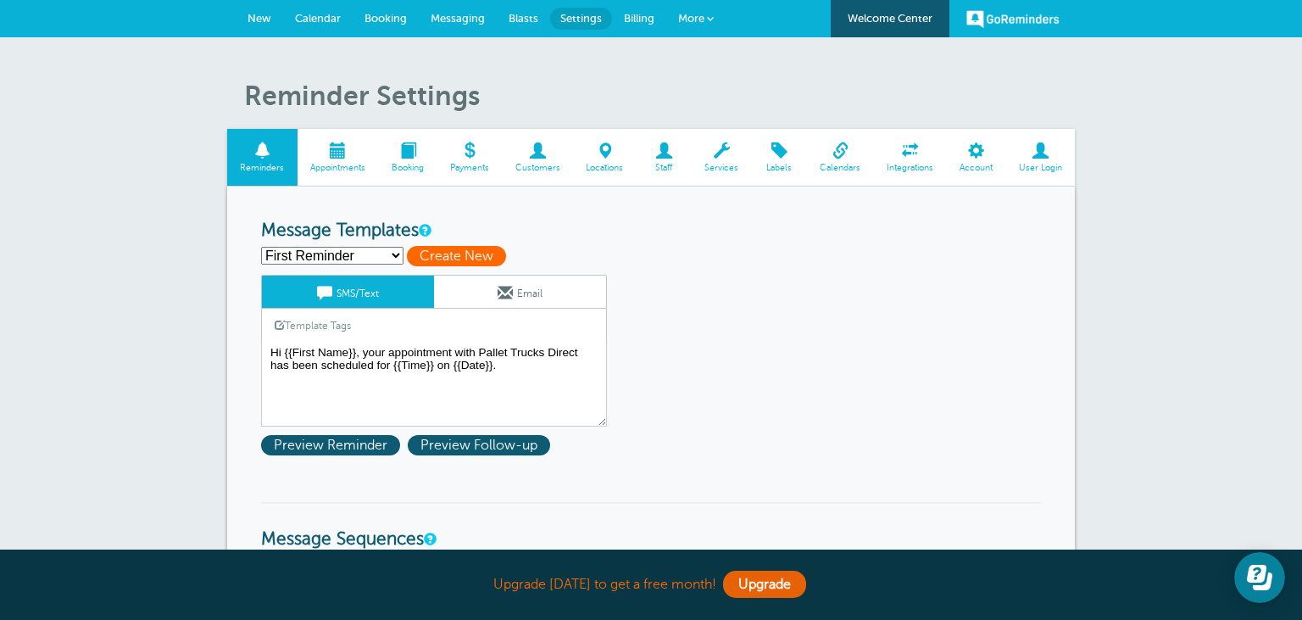
click at [443, 249] on span "Create New" at bounding box center [456, 256] width 99 height 20
select select
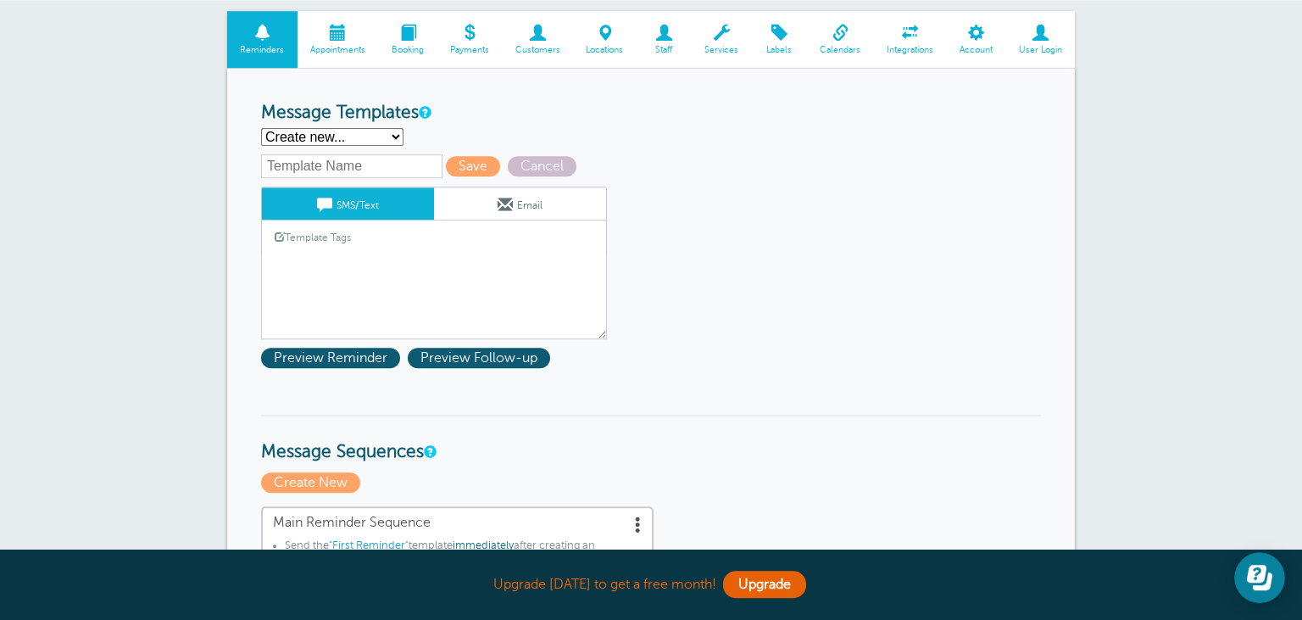
scroll to position [358, 0]
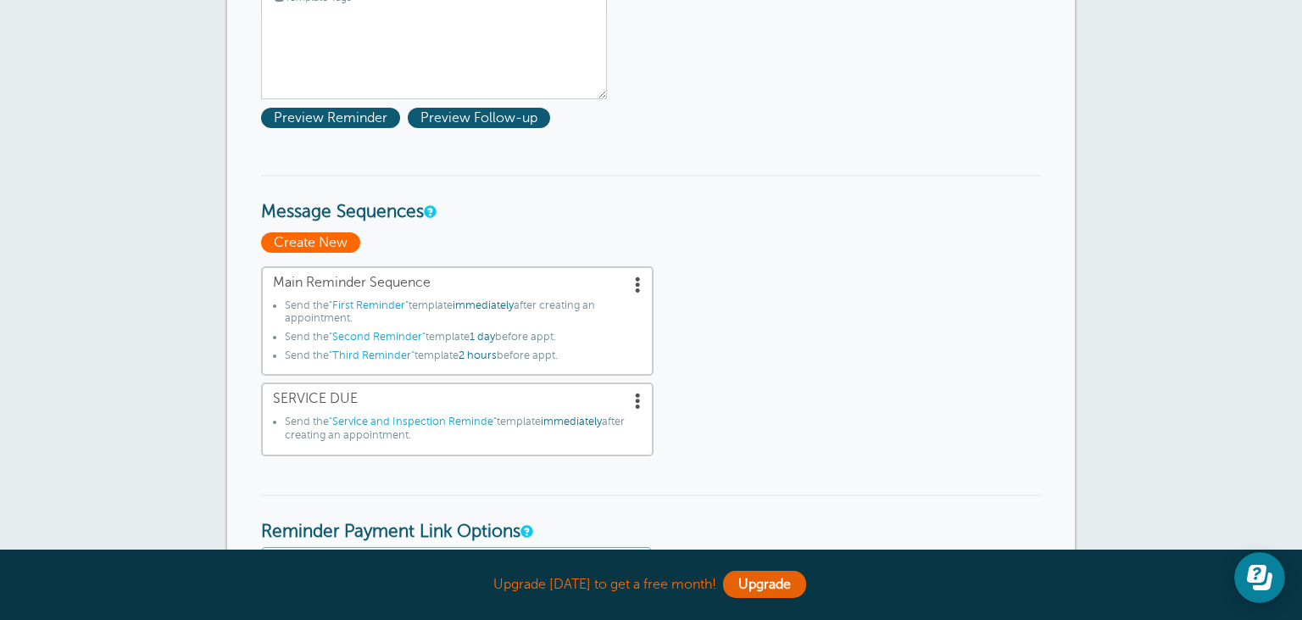
click at [312, 241] on span "Create New" at bounding box center [310, 242] width 99 height 20
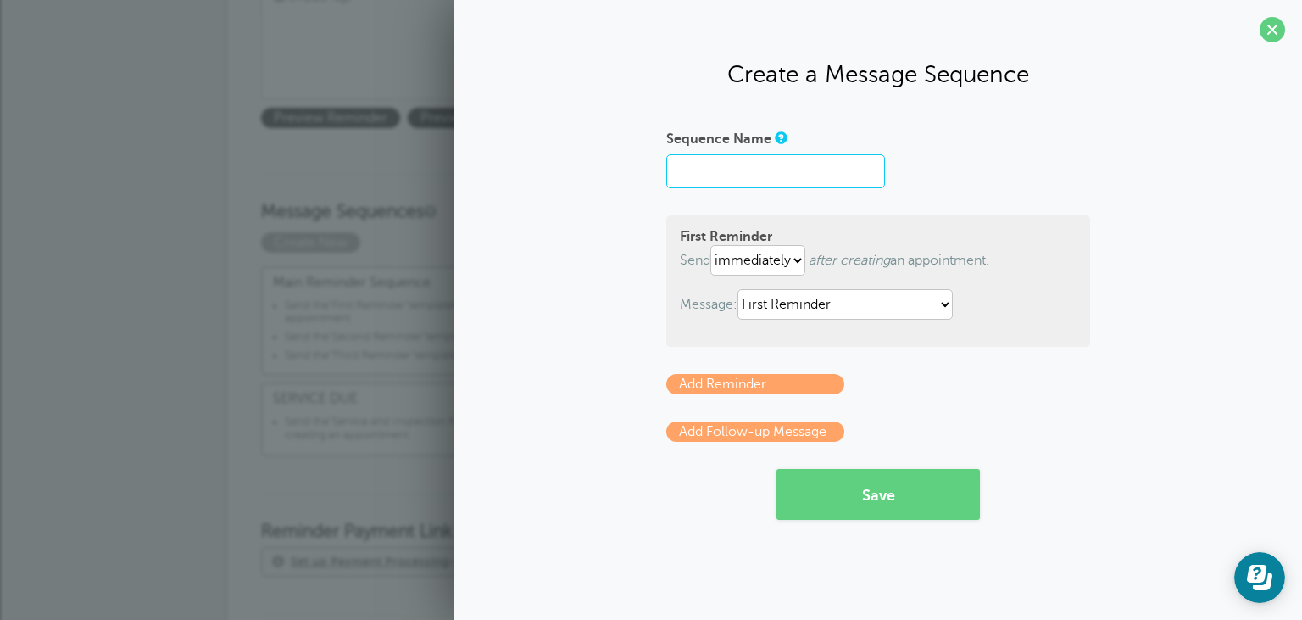
click at [778, 178] on input "Sequence Name" at bounding box center [775, 171] width 219 height 34
type input "SERVICE APPOINTMENT REMINDER"
click at [1055, 159] on div "Sequence Name SERVICE APPOINTMENT REMINDER" at bounding box center [878, 157] width 424 height 64
click at [721, 173] on input "SERVICE APPOINTMENT REMINDER" at bounding box center [775, 171] width 219 height 34
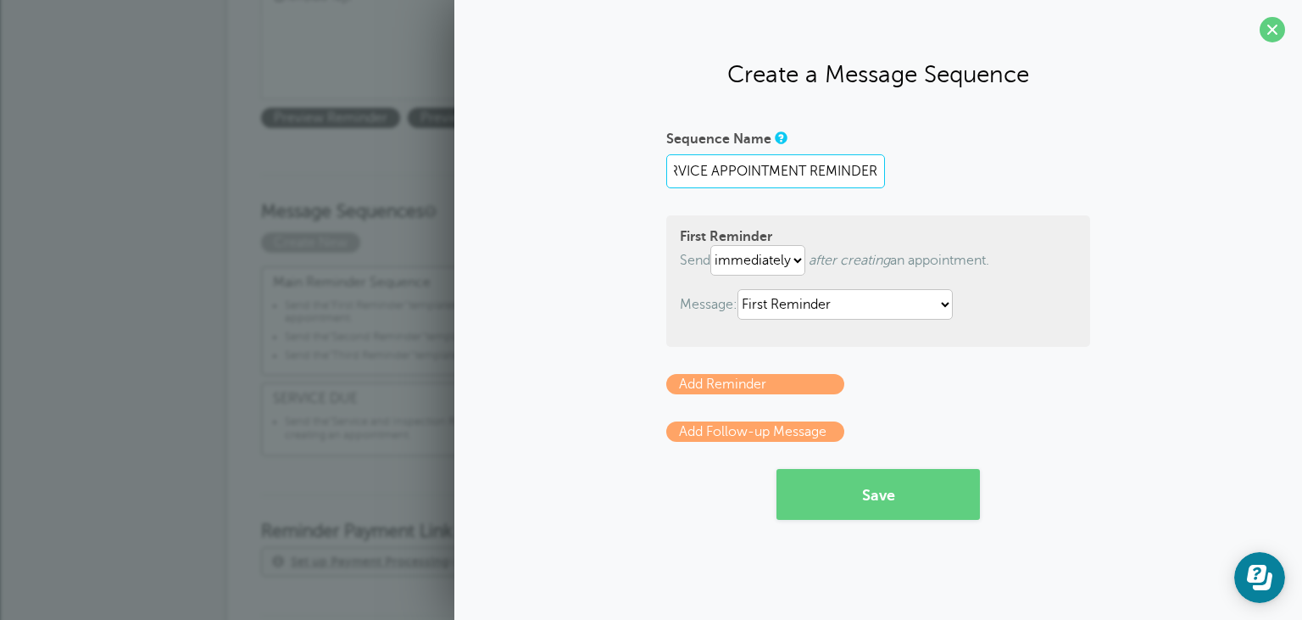
scroll to position [0, 0]
click at [738, 289] on select "First Reminder Second Reminder Service and Inspection Reminde Third Reminder" at bounding box center [845, 304] width 215 height 31
click at [1074, 412] on form "Sequence Name SERVICE APPOINTMENT REMINDER First Reminder Send immediately 1 2 …" at bounding box center [878, 322] width 424 height 395
click at [1273, 37] on span at bounding box center [1272, 29] width 25 height 25
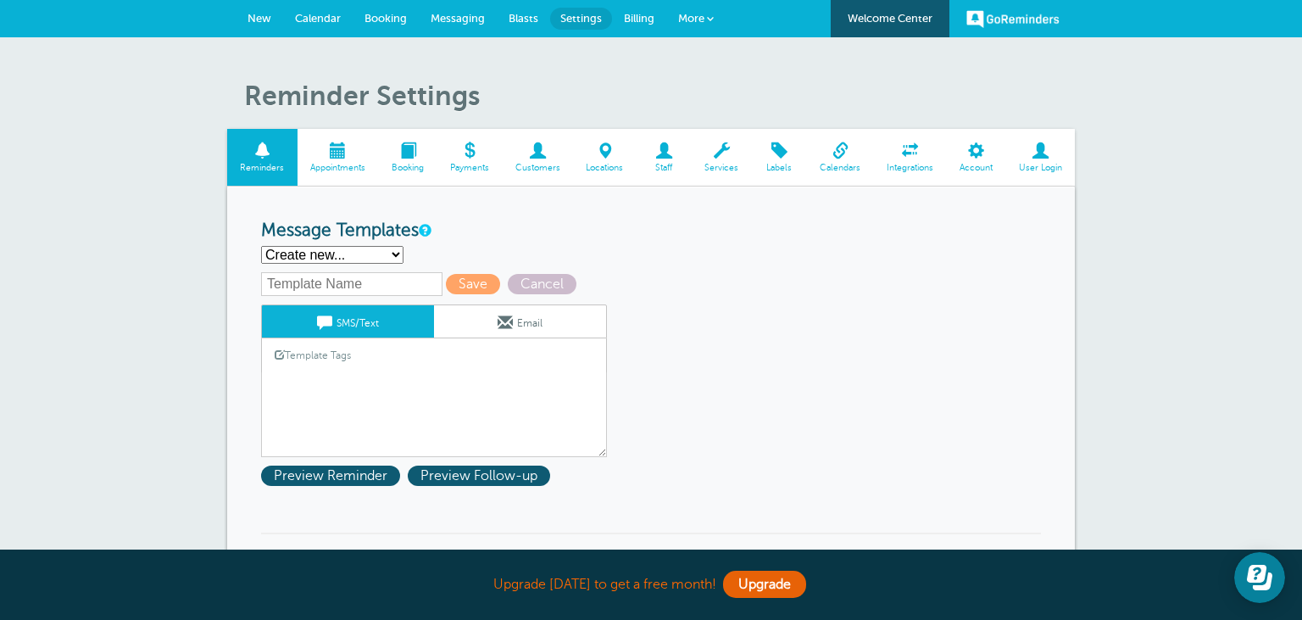
click at [345, 159] on span at bounding box center [338, 150] width 81 height 16
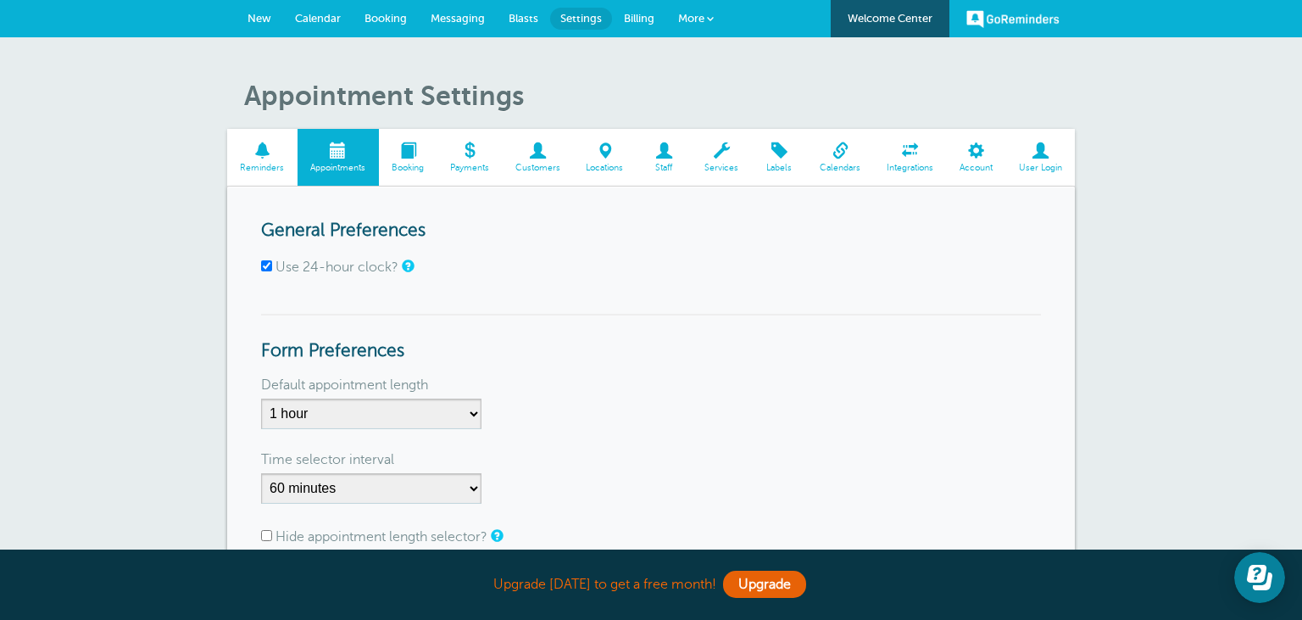
click at [262, 16] on span "New" at bounding box center [260, 18] width 24 height 13
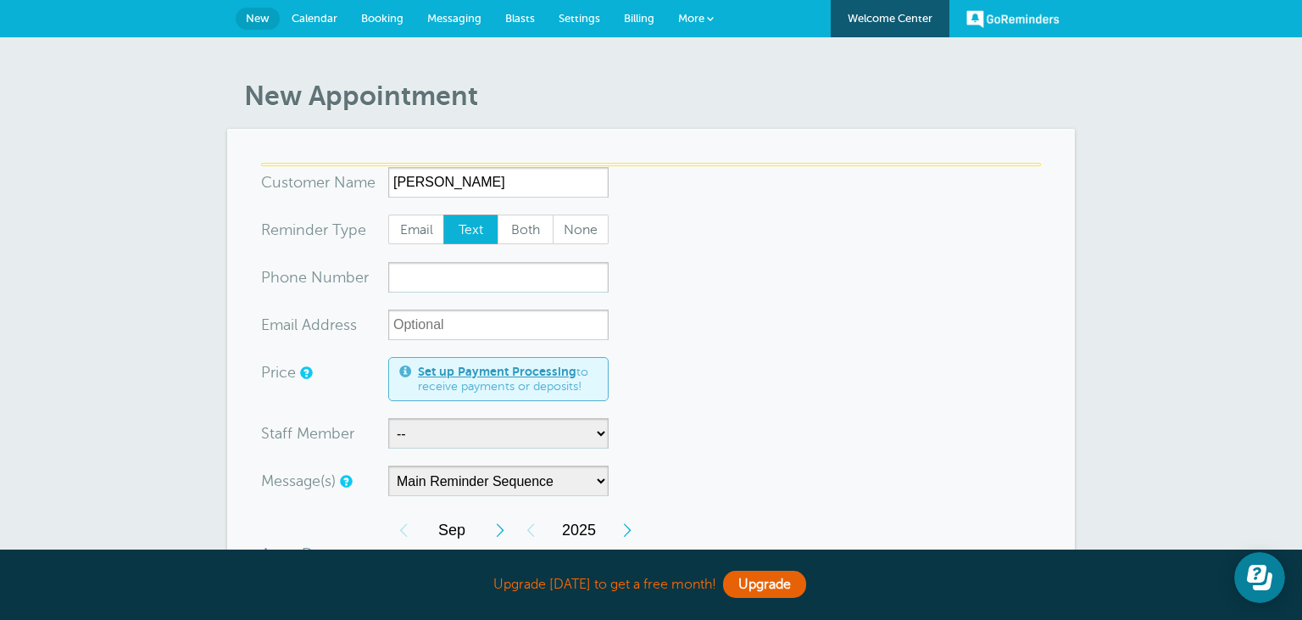
drag, startPoint x: 694, startPoint y: 164, endPoint x: 517, endPoint y: 173, distance: 176.6
click at [694, 164] on form "You are creating a new customer. To use an existing customer select one from th…" at bounding box center [651, 607] width 780 height 889
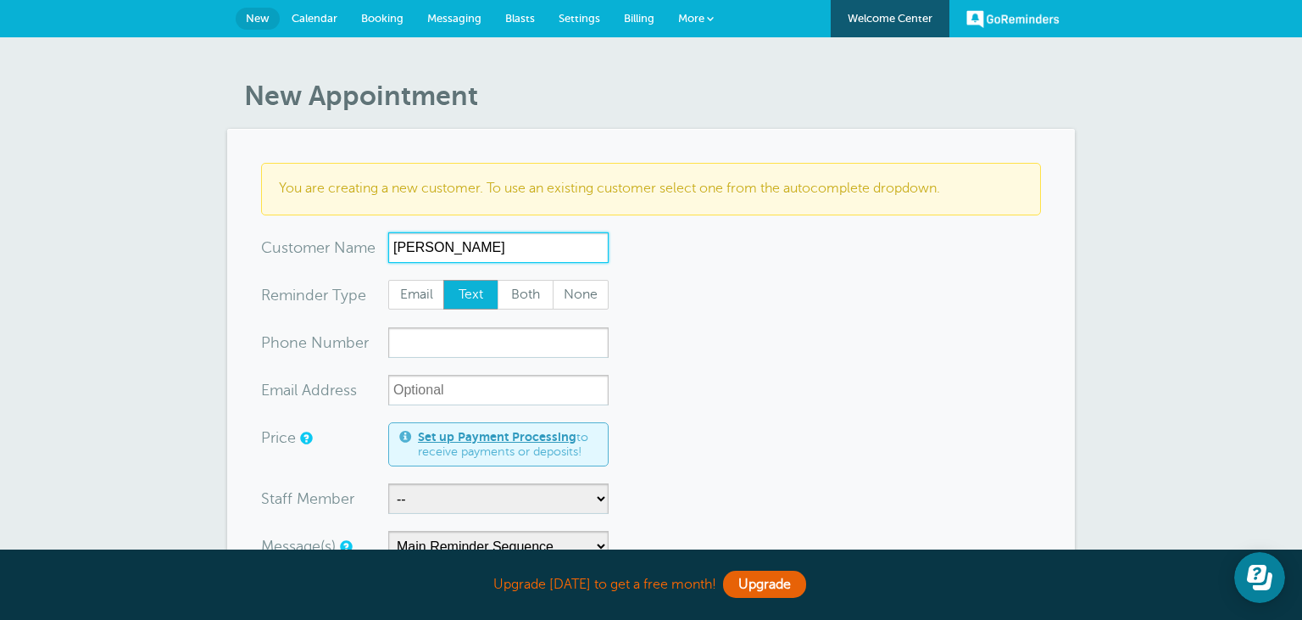
drag, startPoint x: 451, startPoint y: 246, endPoint x: 475, endPoint y: 242, distance: 24.0
click at [452, 246] on input "rISH" at bounding box center [498, 247] width 220 height 31
drag, startPoint x: 482, startPoint y: 246, endPoint x: 343, endPoint y: 242, distance: 140.0
click at [388, 242] on input "rISH" at bounding box center [498, 247] width 220 height 31
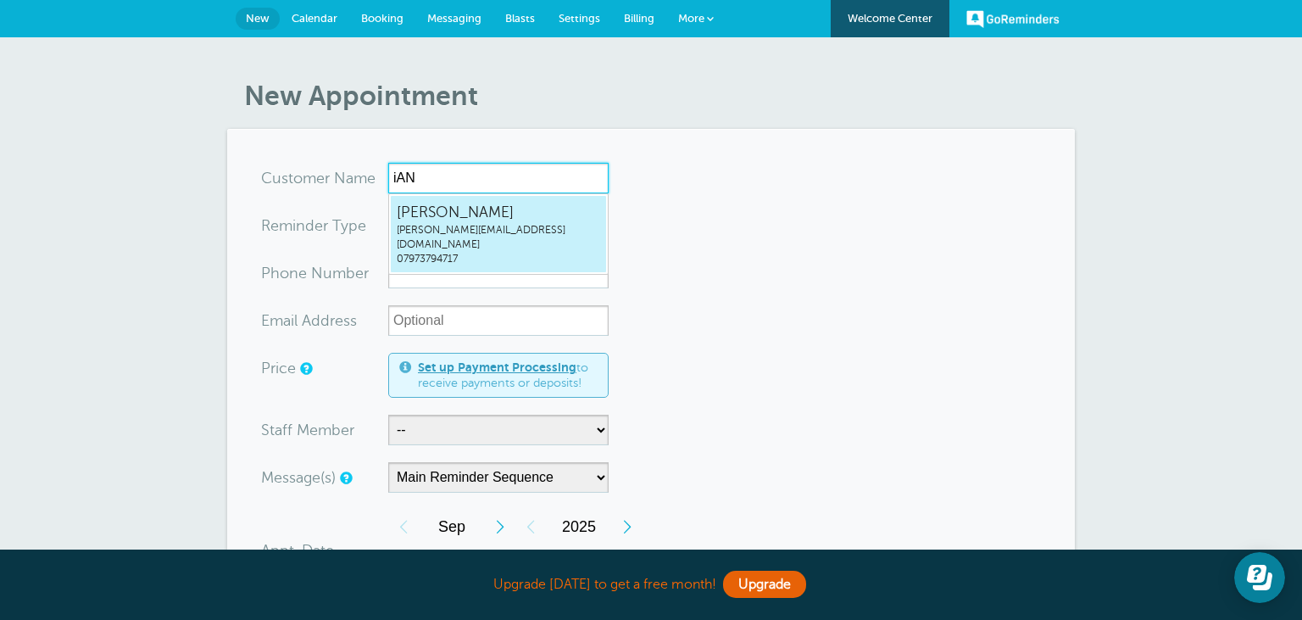
click at [483, 227] on span "ian.stanford@pallet-trucksdirect.co.uk" at bounding box center [498, 237] width 203 height 29
type input "IanStanfordian.stanford@pallet-trucksdirect.co.uk07973794717"
type input "Ian Stanford"
type input "07973794717"
type input "ian.stanford@pallet-trucksdirect.co.uk"
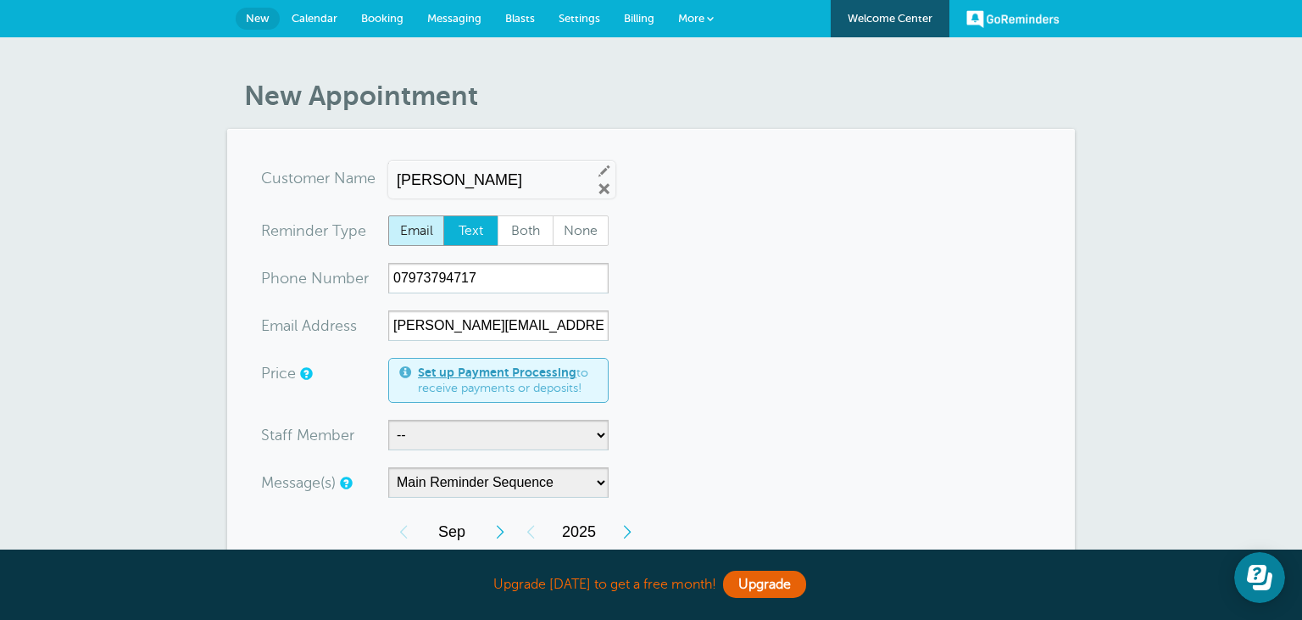
click at [409, 232] on span "Email" at bounding box center [416, 230] width 54 height 29
click at [388, 215] on input "Email" at bounding box center [387, 214] width 1 height 1
radio input "true"
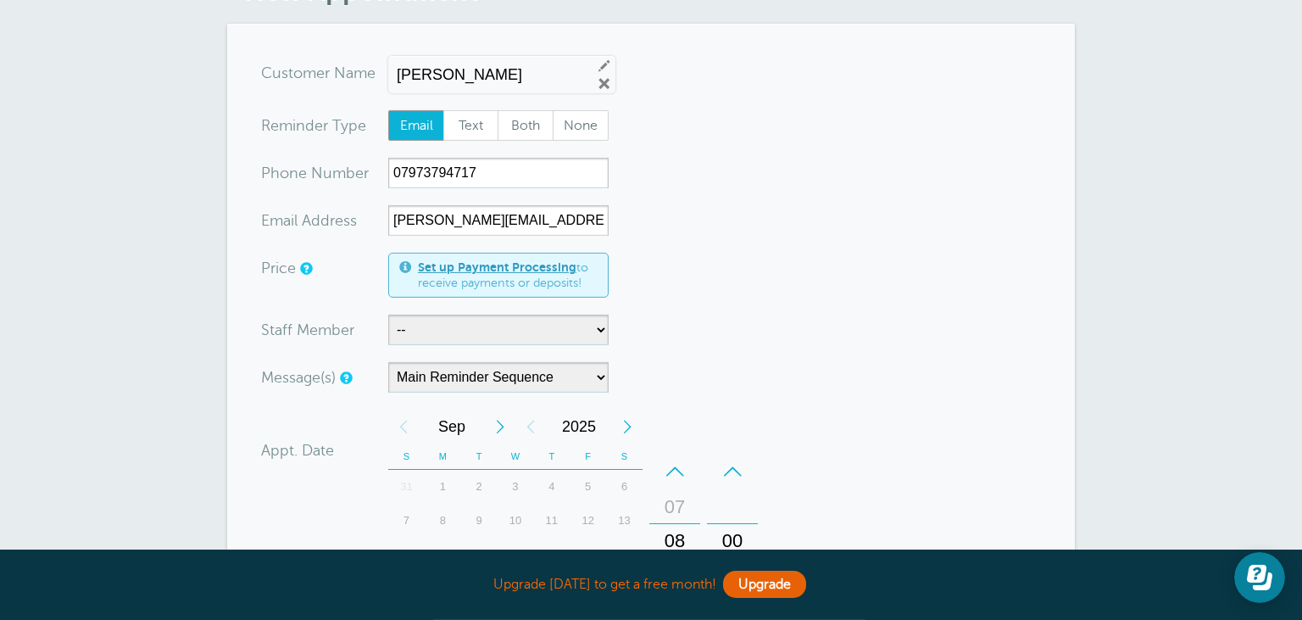
scroll to position [179, 0]
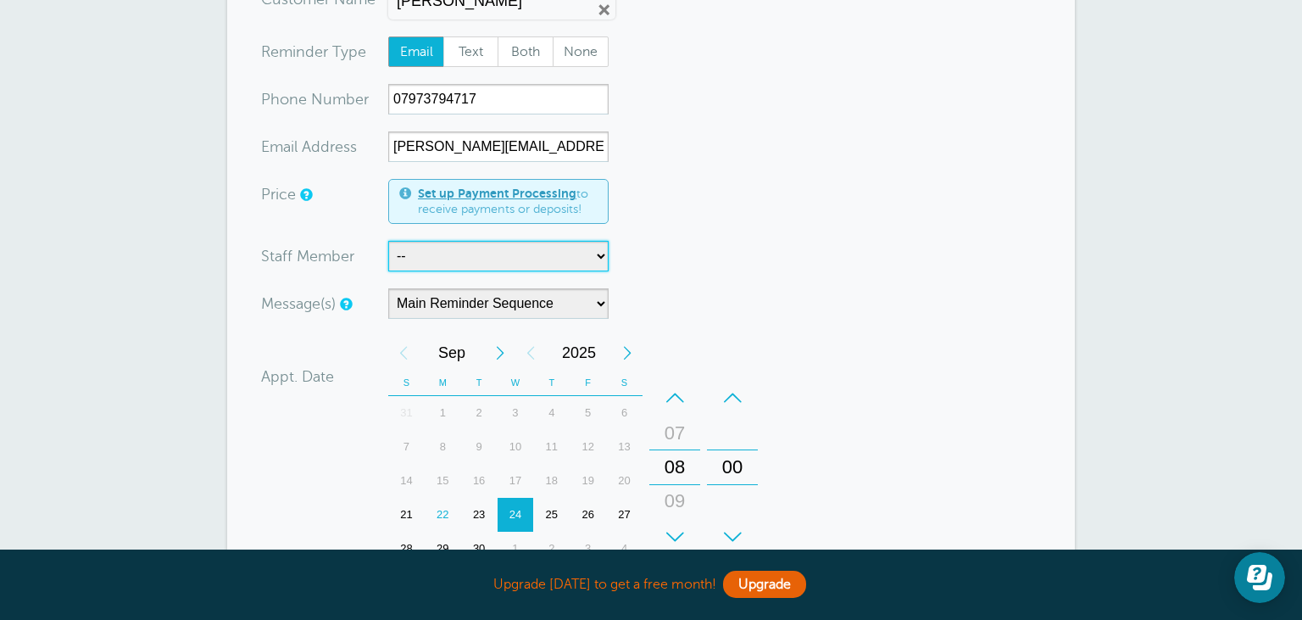
click at [388, 241] on select "-- Matt Tottman" at bounding box center [498, 256] width 220 height 31
select select "21606"
click option "[PERSON_NAME]" at bounding box center [0, 0] width 0 height 0
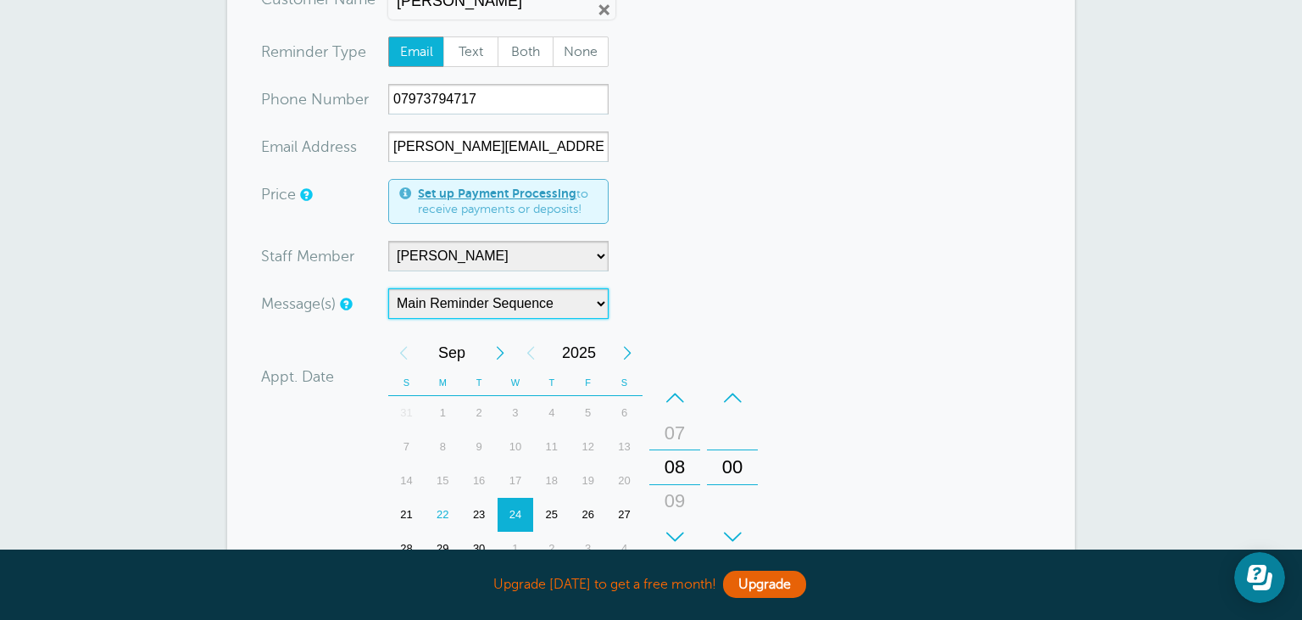
click at [388, 288] on select "Main Reminder Sequence SERVICE DUE" at bounding box center [498, 303] width 220 height 31
select select "162223"
click option "SERVICE DUE" at bounding box center [0, 0] width 0 height 0
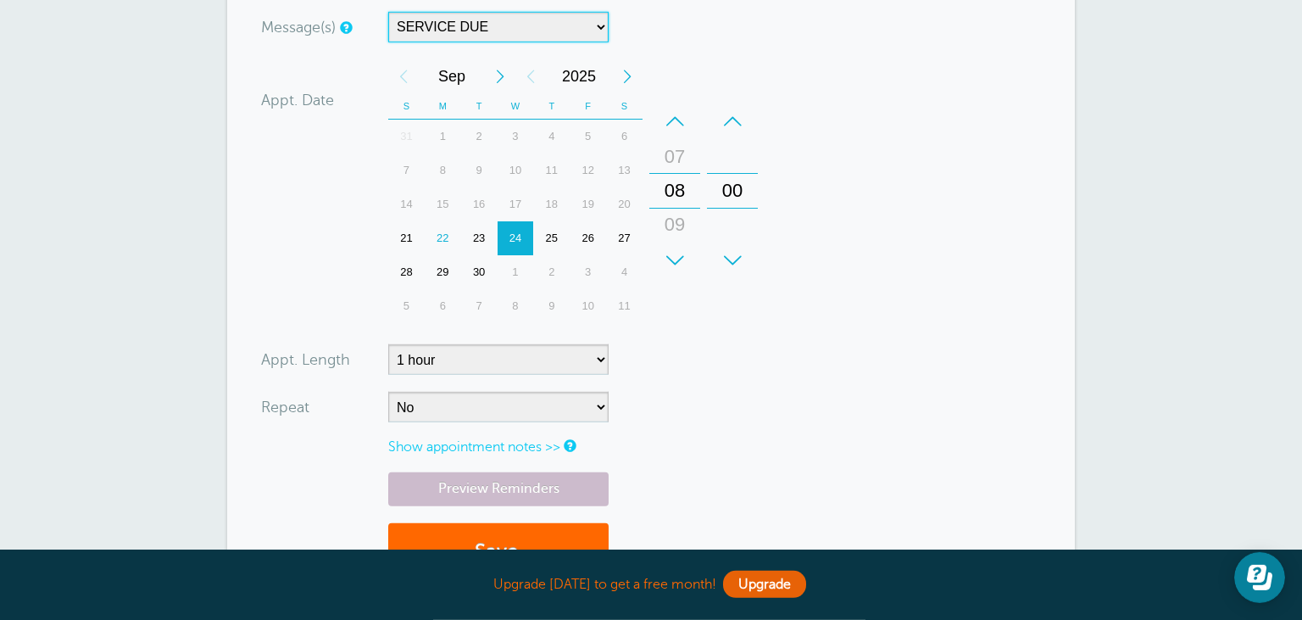
scroll to position [537, 0]
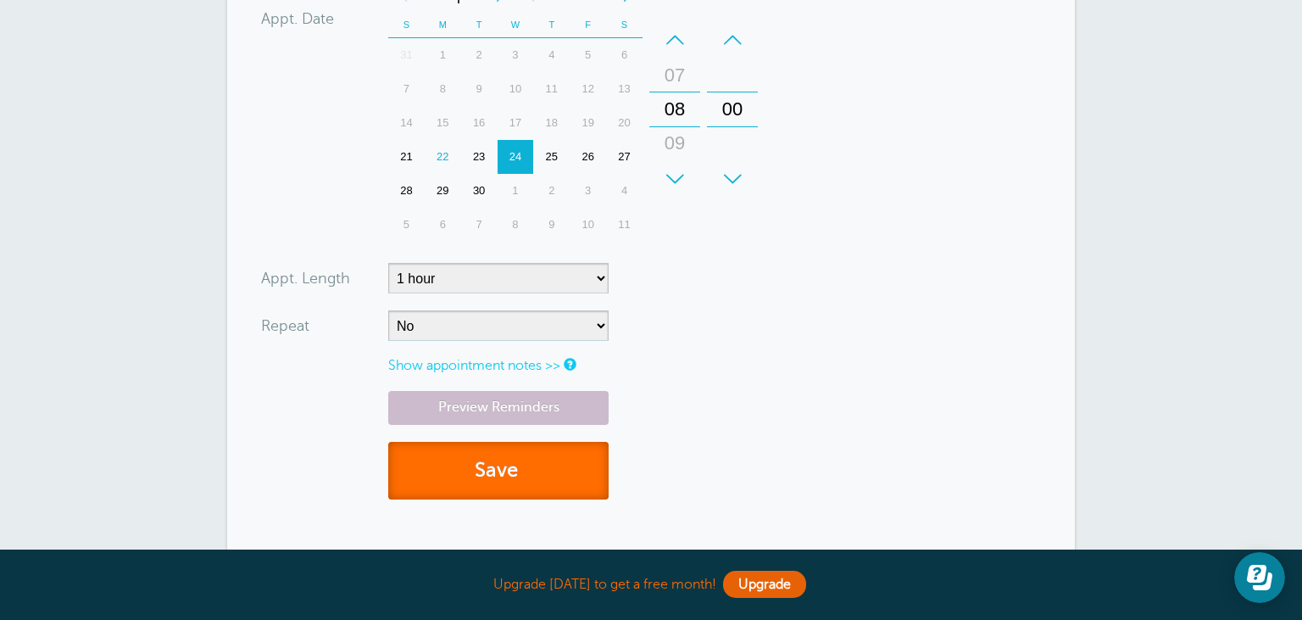
click at [488, 470] on button "Save" at bounding box center [498, 471] width 220 height 58
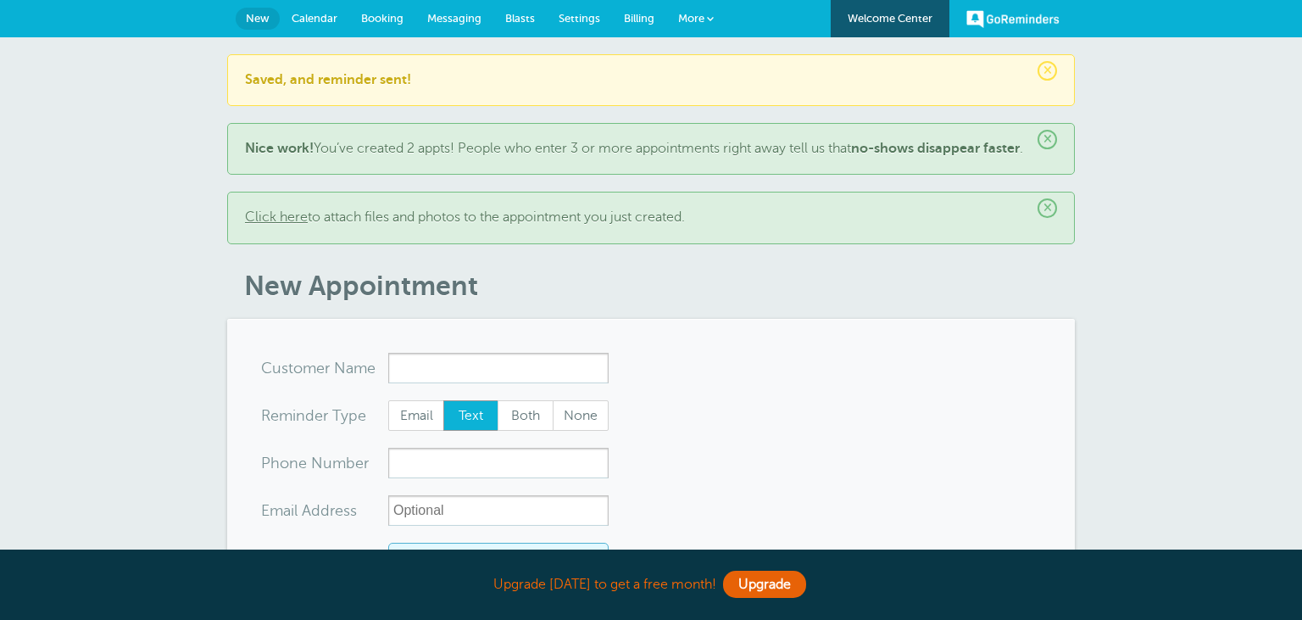
select select "162223"
click at [554, 283] on header "× Saved, and reminder sent! × Nice work! You’ve created 2 appts! People who ent…" at bounding box center [651, 178] width 848 height 248
click at [1050, 141] on span "×" at bounding box center [1047, 139] width 19 height 19
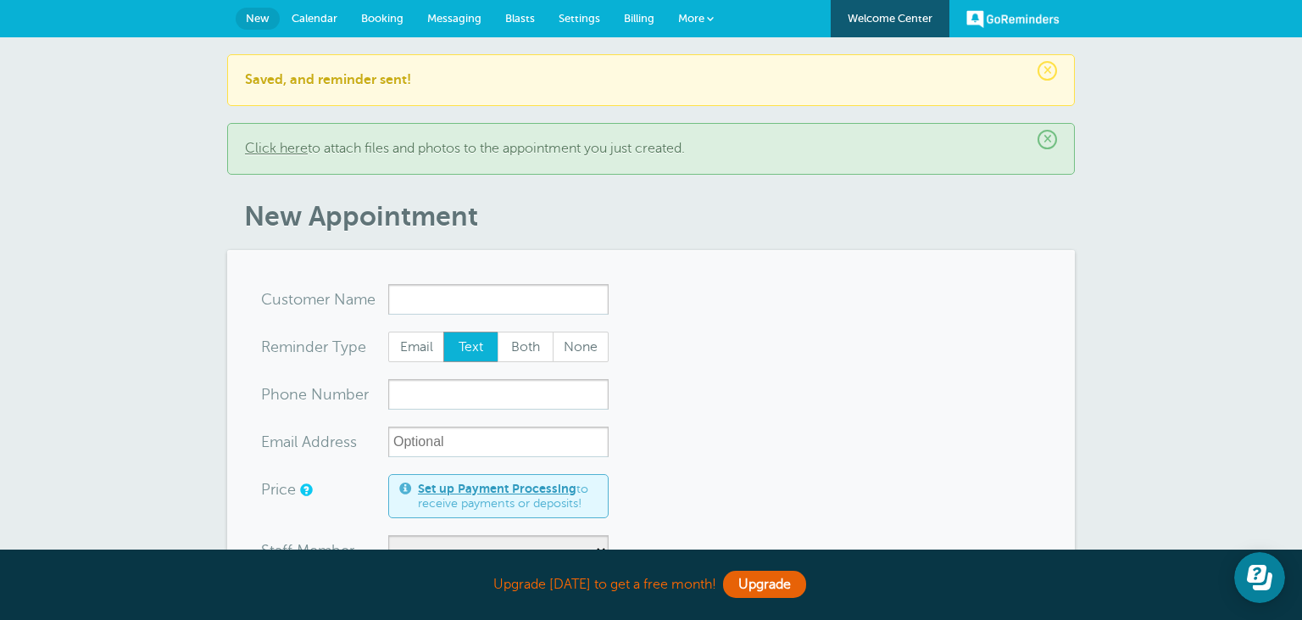
click at [1051, 72] on span "×" at bounding box center [1047, 70] width 19 height 19
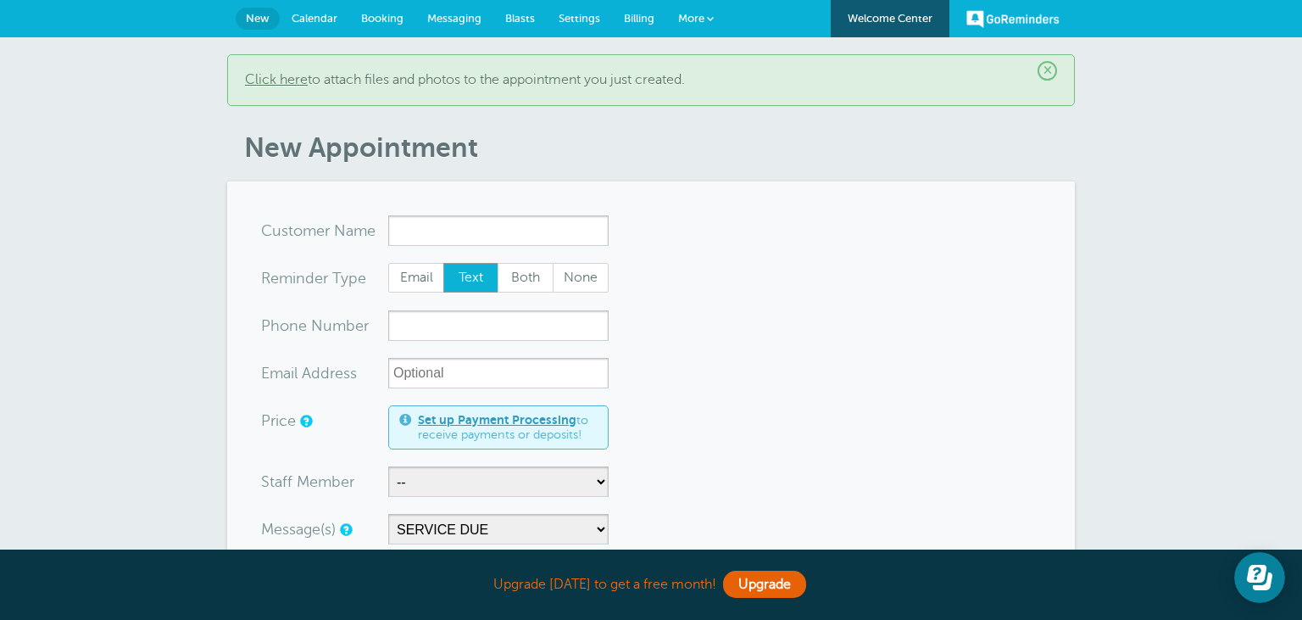
click at [304, 16] on span "Calendar" at bounding box center [315, 18] width 46 height 13
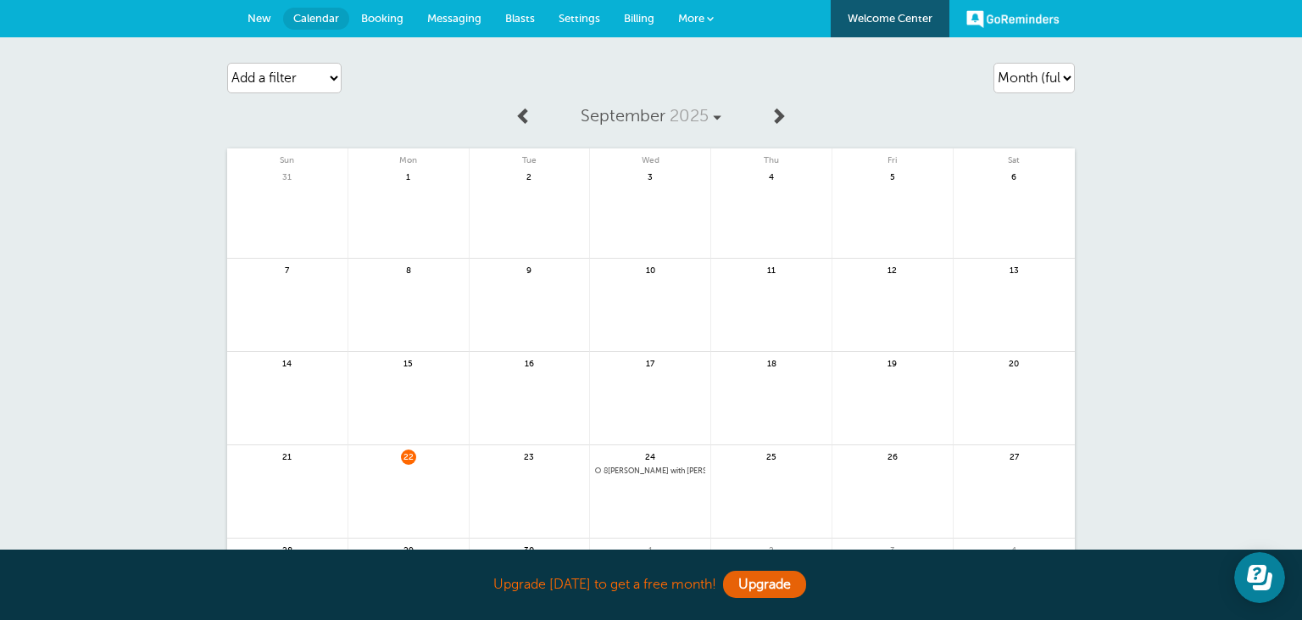
scroll to position [89, 0]
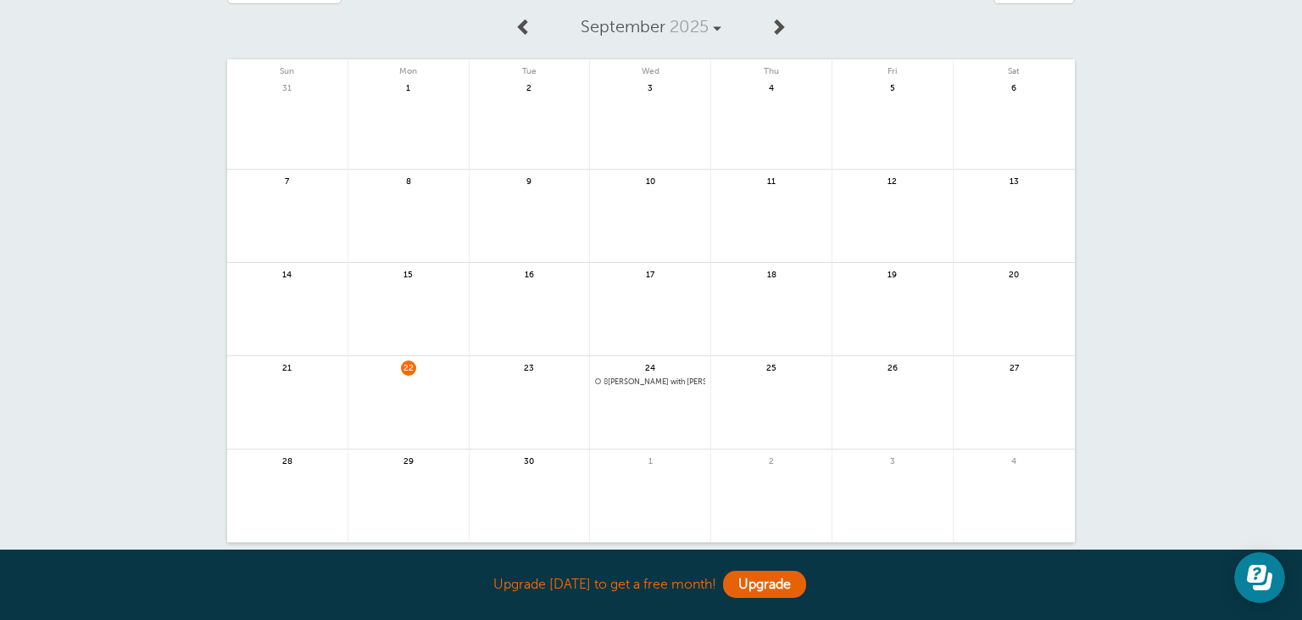
click at [643, 377] on span "8 [PERSON_NAME] with [PERSON_NAME]" at bounding box center [650, 381] width 110 height 9
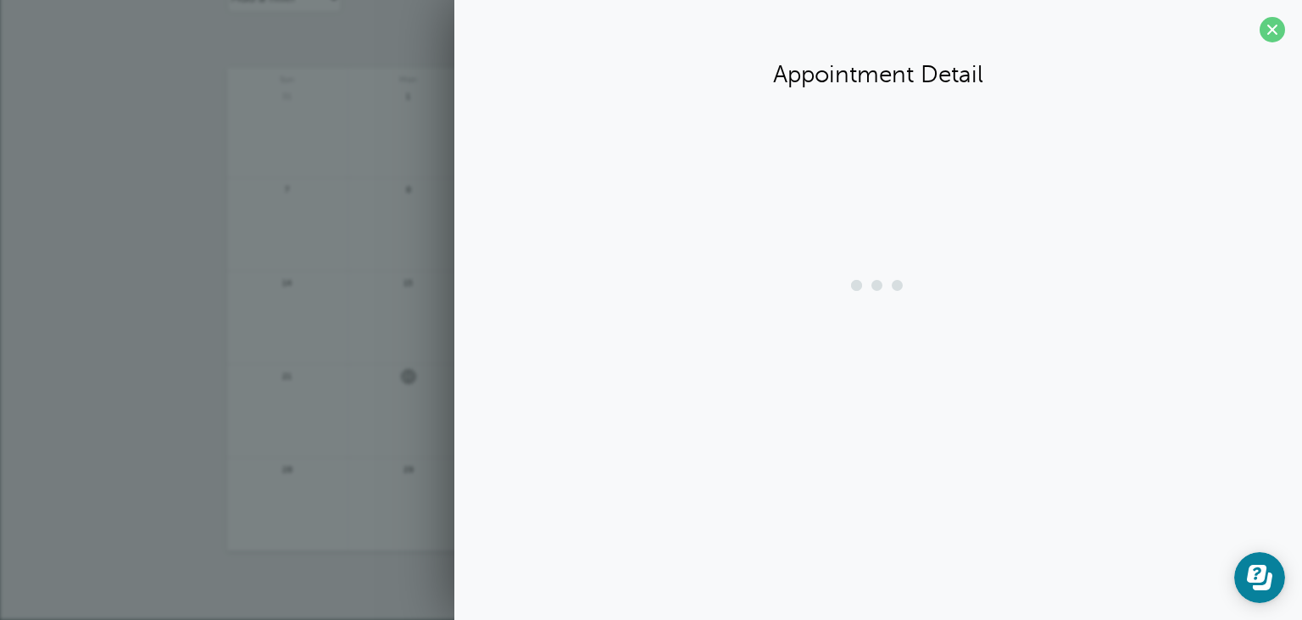
scroll to position [79, 0]
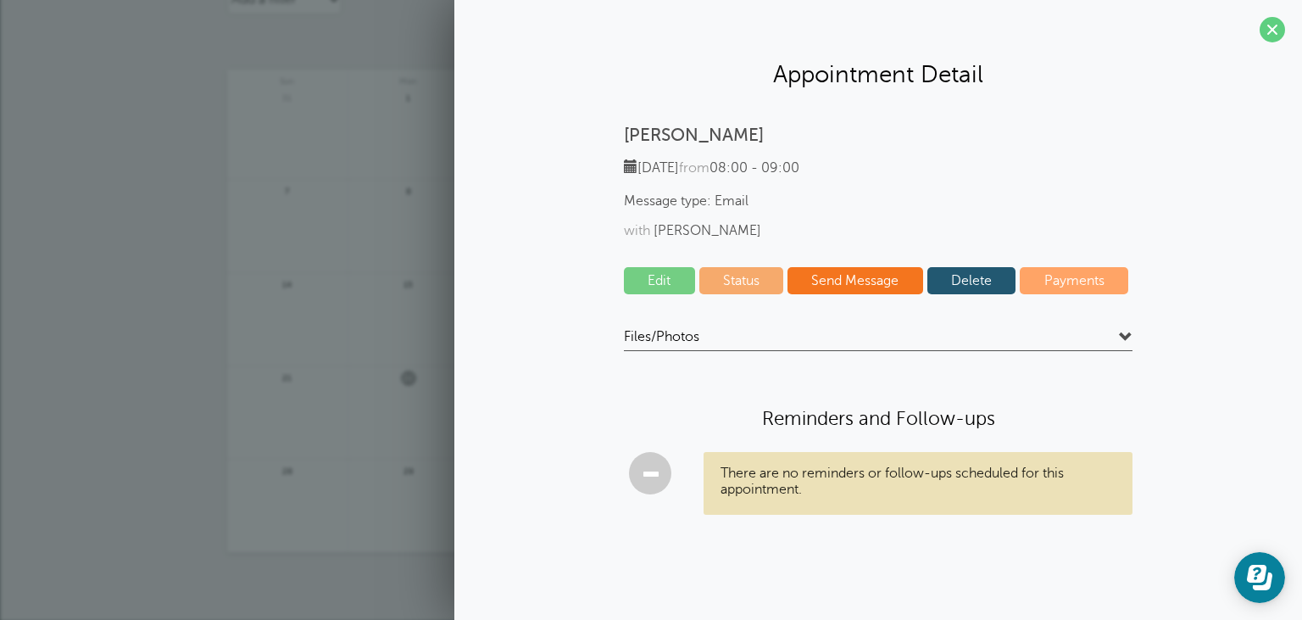
click at [973, 276] on link "Delete" at bounding box center [972, 280] width 89 height 27
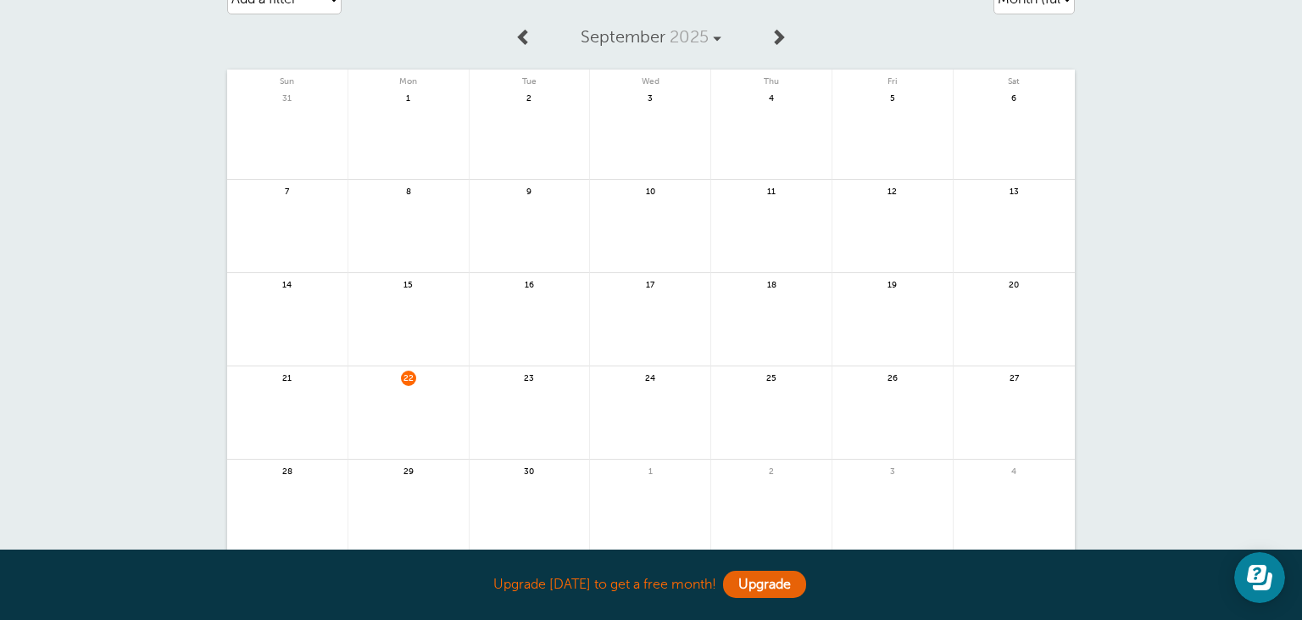
click at [655, 399] on link at bounding box center [650, 423] width 120 height 74
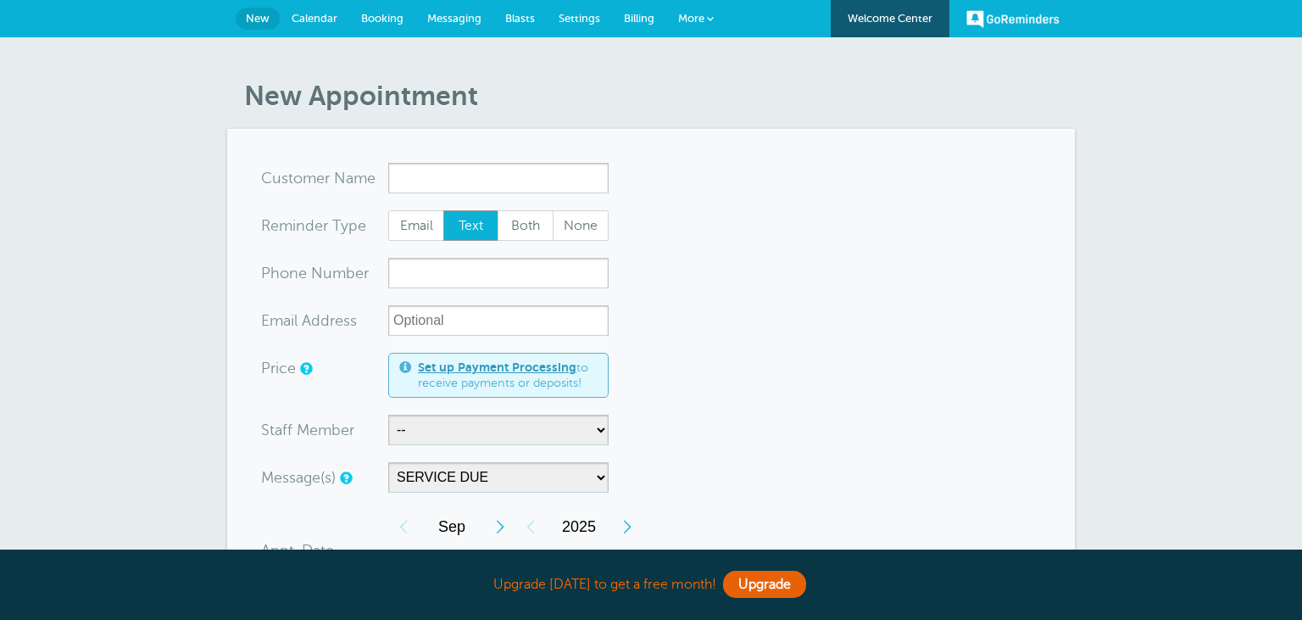
select select "162223"
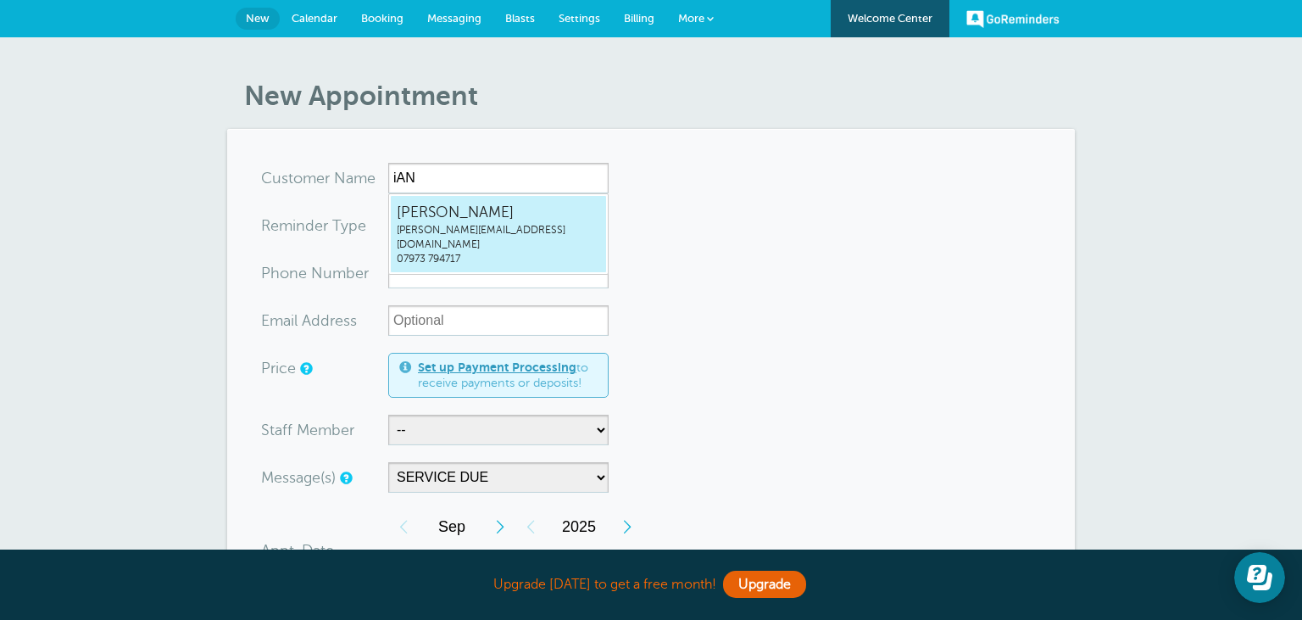
click at [499, 215] on span "[PERSON_NAME]" at bounding box center [498, 212] width 203 height 21
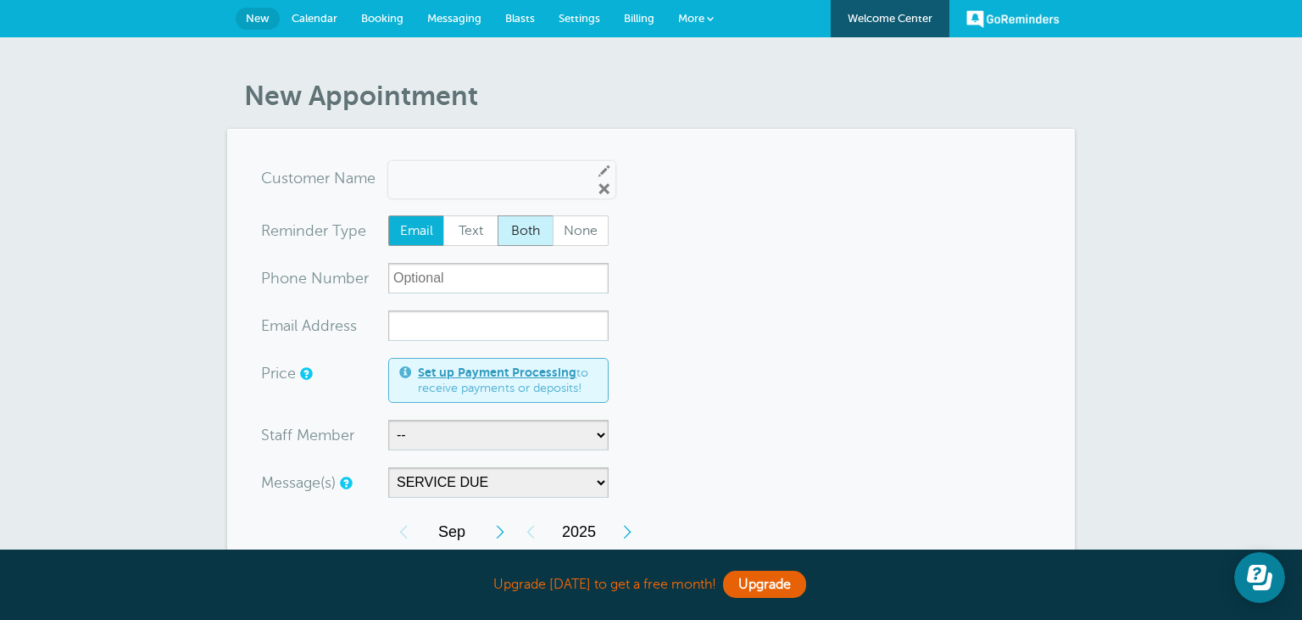
type input "IanStanfordian.stanford@pallet-trucksdirect.co.uk07973794717"
type input "[PERSON_NAME]"
radio input "true"
type input "07973 794717"
type input "ian.stanford@pallet-trucksdirect.co.uk"
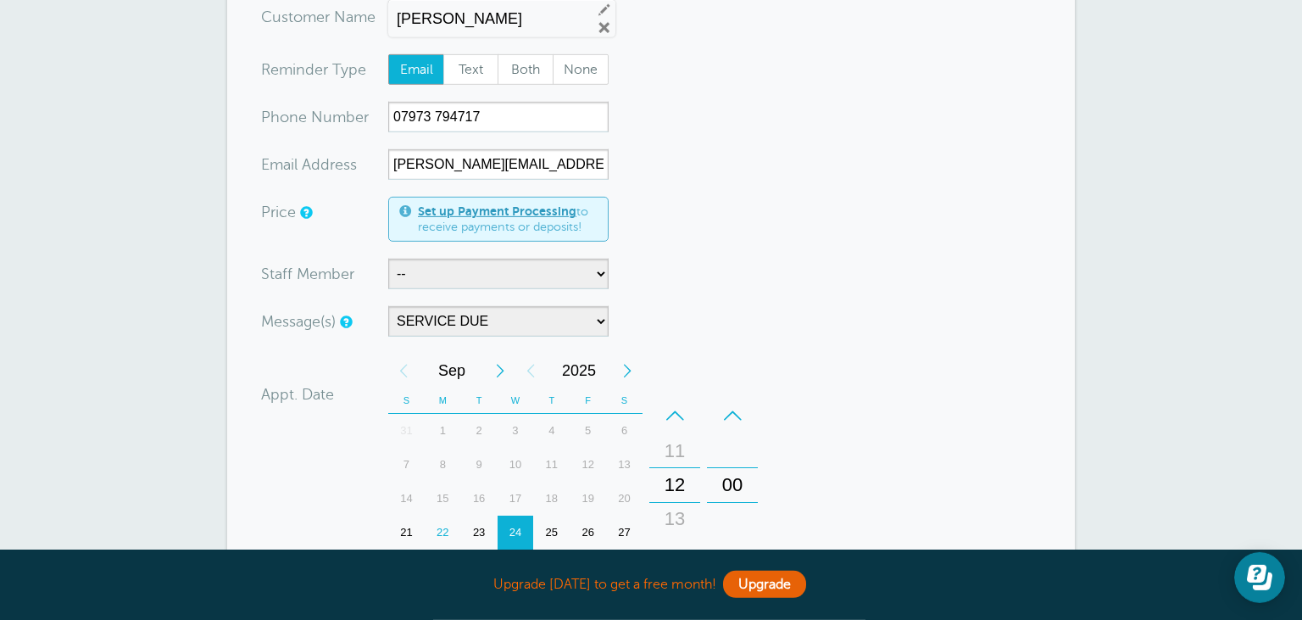
scroll to position [179, 0]
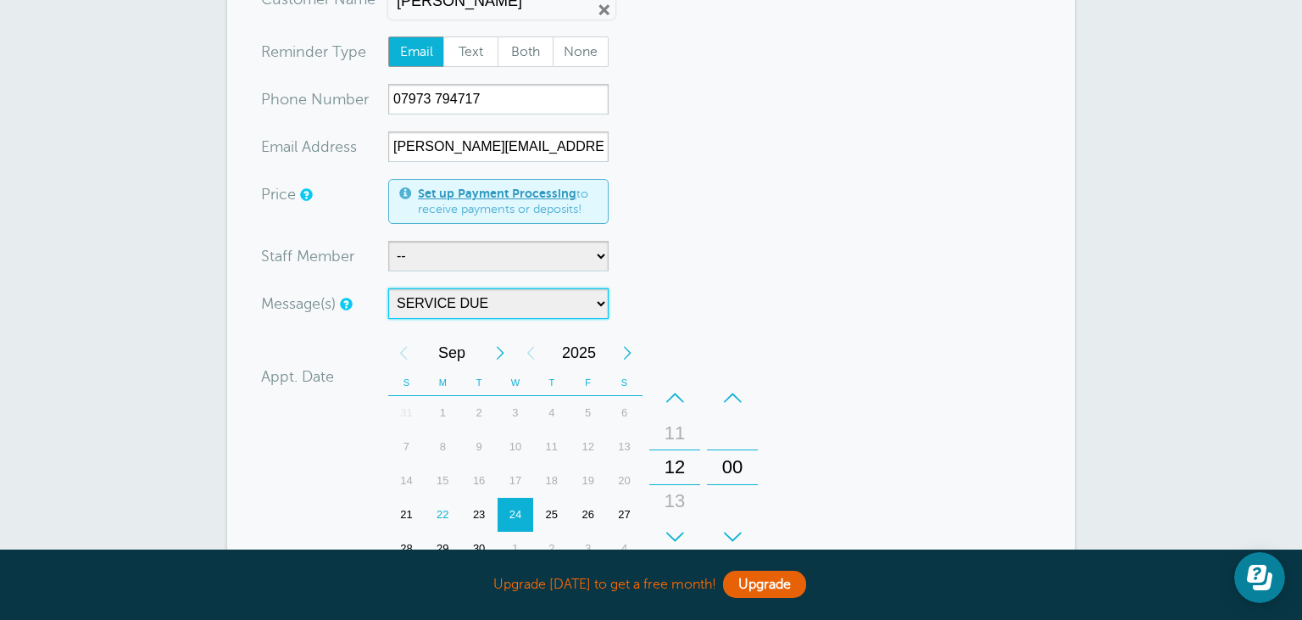
click at [388, 288] on select "Main Reminder Sequence SERVICE DUE" at bounding box center [498, 303] width 220 height 31
click option "SERVICE DUE" at bounding box center [0, 0] width 0 height 0
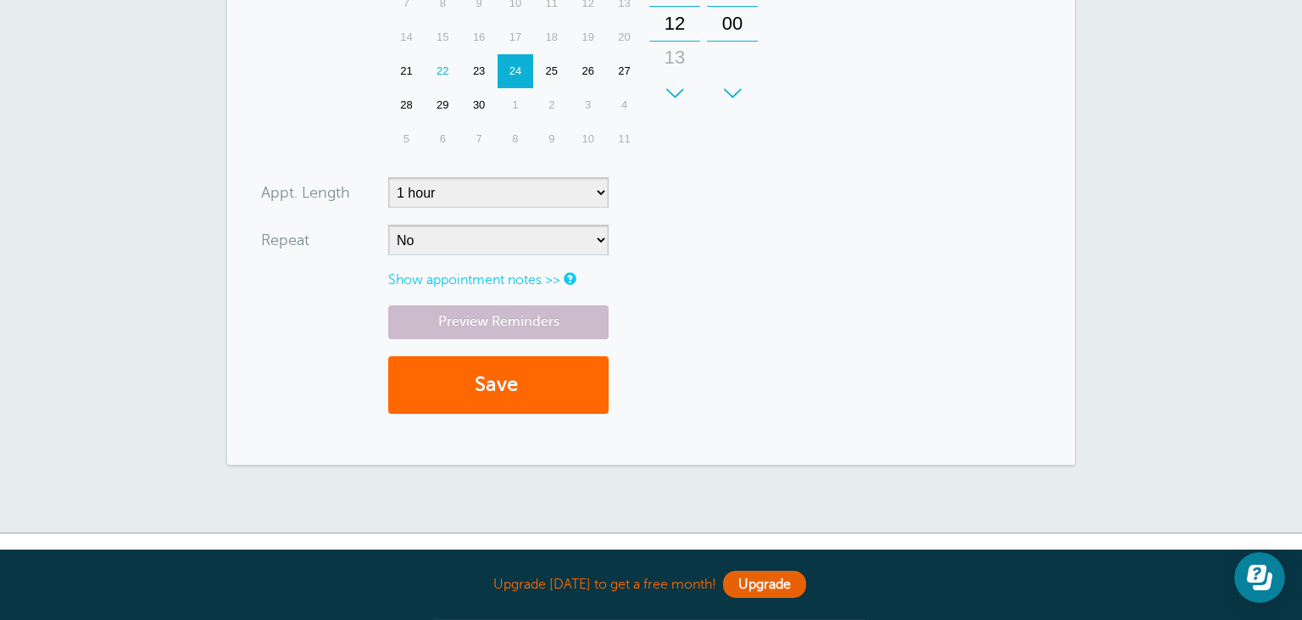
scroll to position [627, 0]
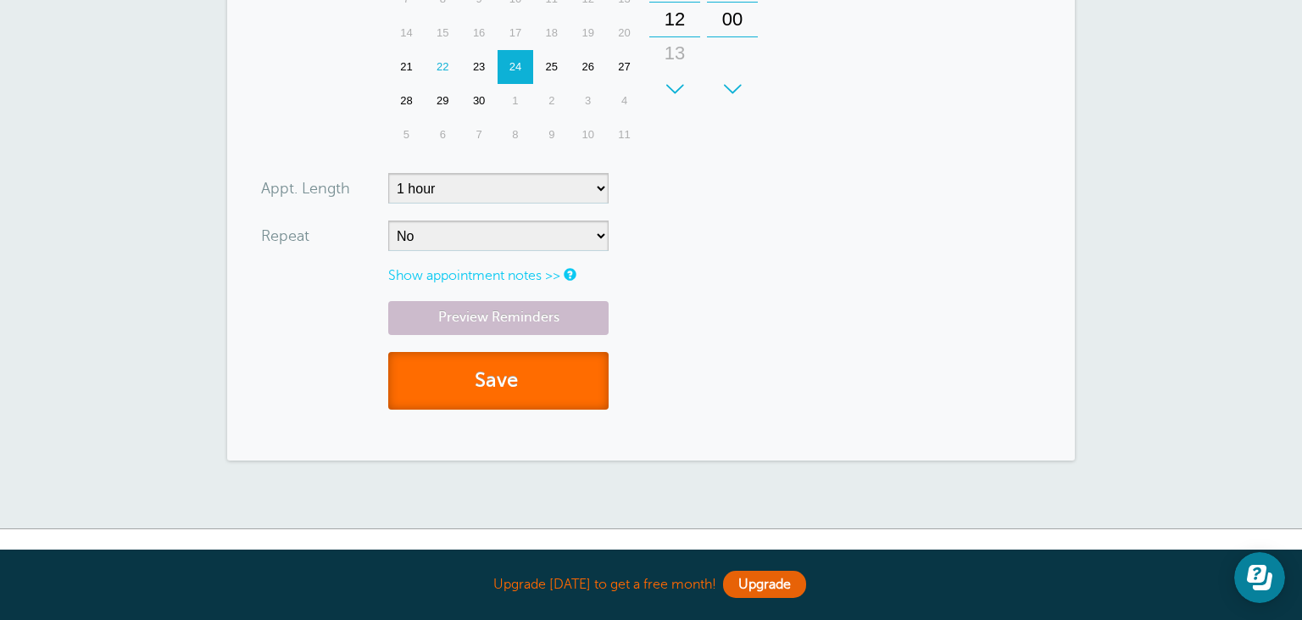
click at [534, 375] on button "Save" at bounding box center [498, 381] width 220 height 58
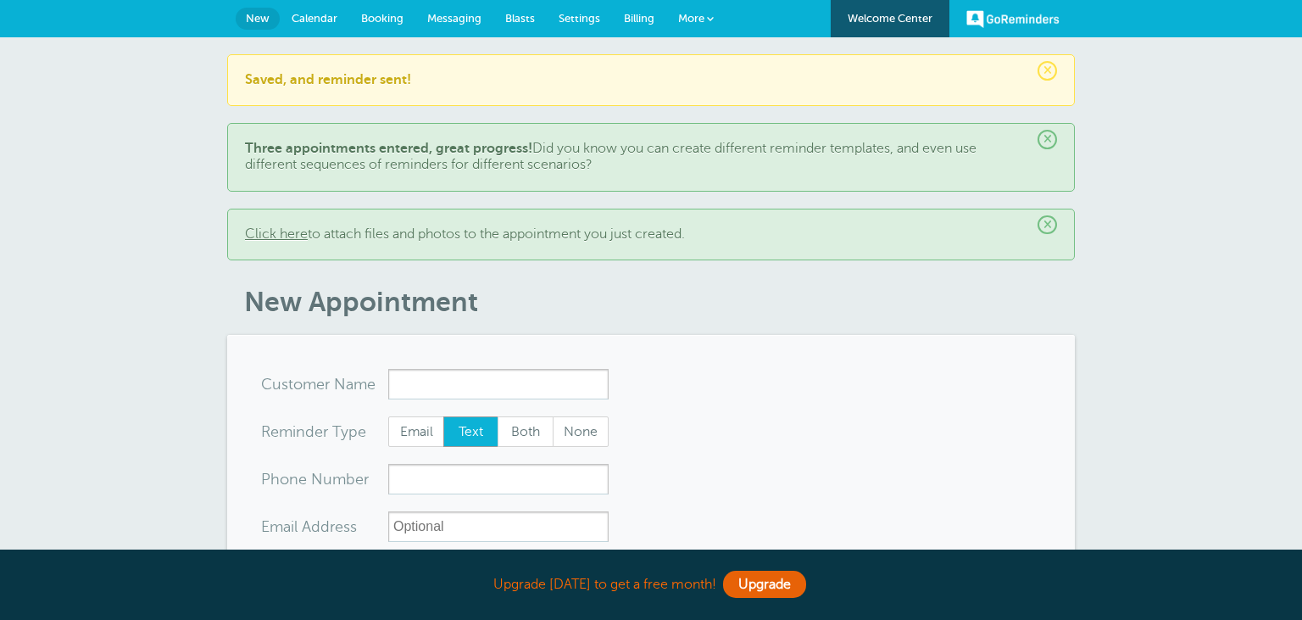
select select "162223"
click at [1045, 234] on p "Click here to attach files and photos to the appointment you just created." at bounding box center [651, 234] width 812 height 16
click at [1048, 138] on span "×" at bounding box center [1047, 139] width 19 height 19
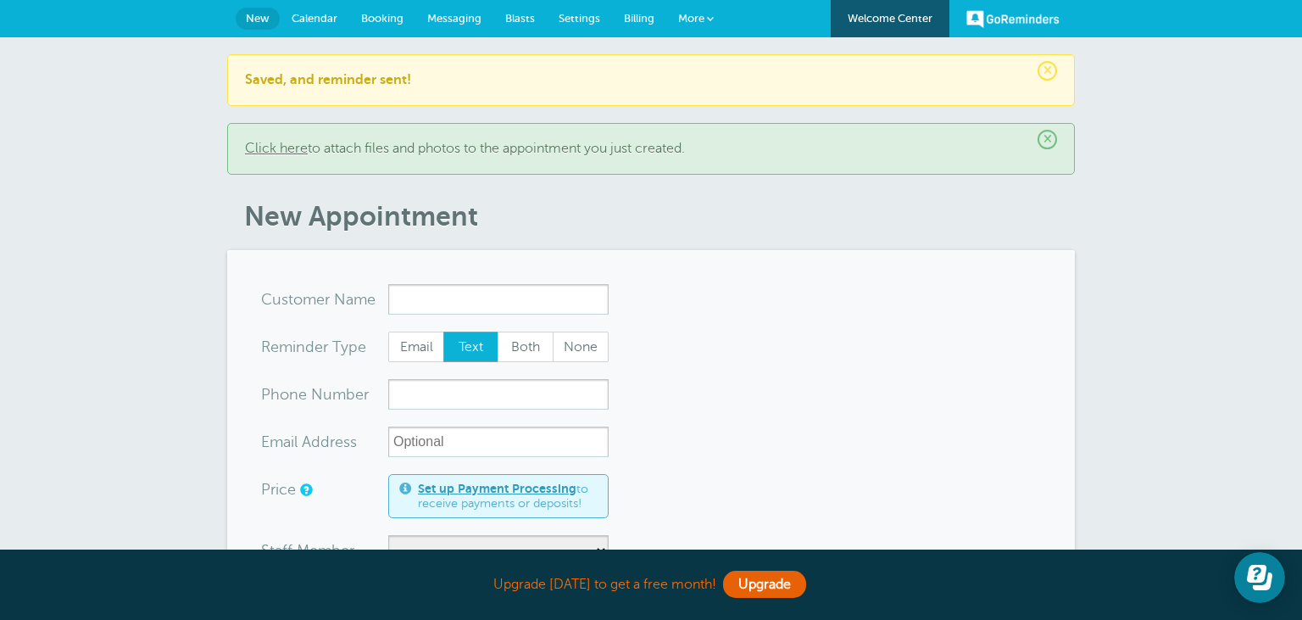
click at [458, 19] on span "Messaging" at bounding box center [454, 18] width 54 height 13
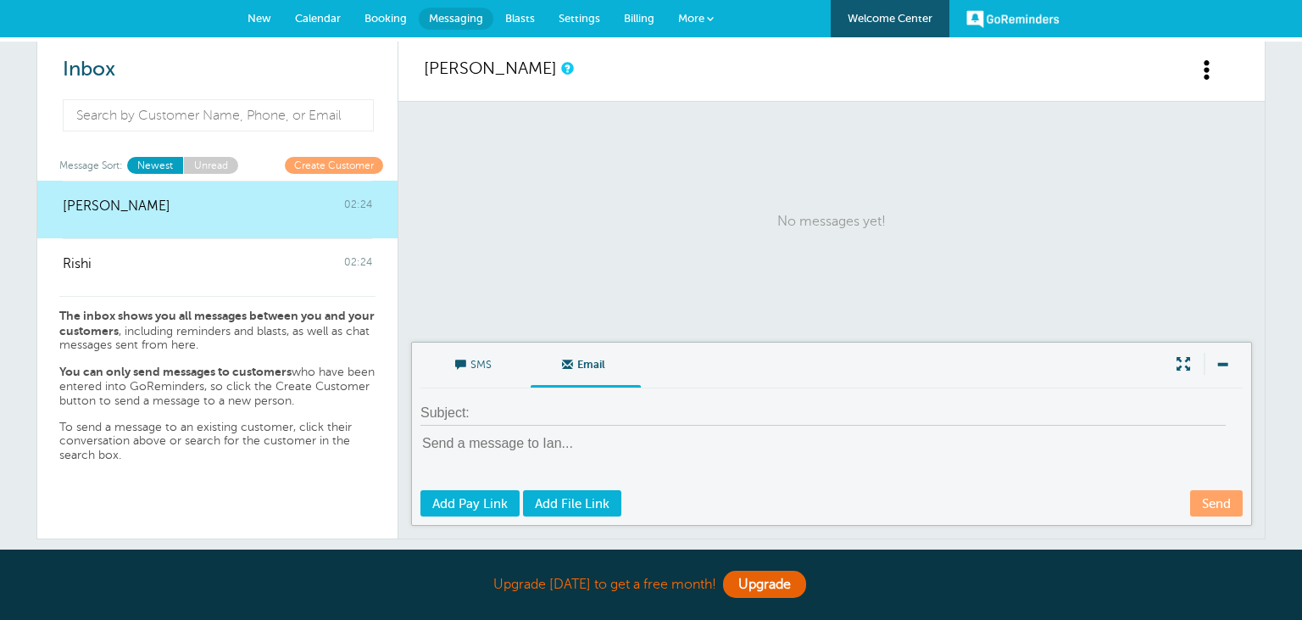
click at [580, 25] on link "Settings" at bounding box center [579, 18] width 65 height 37
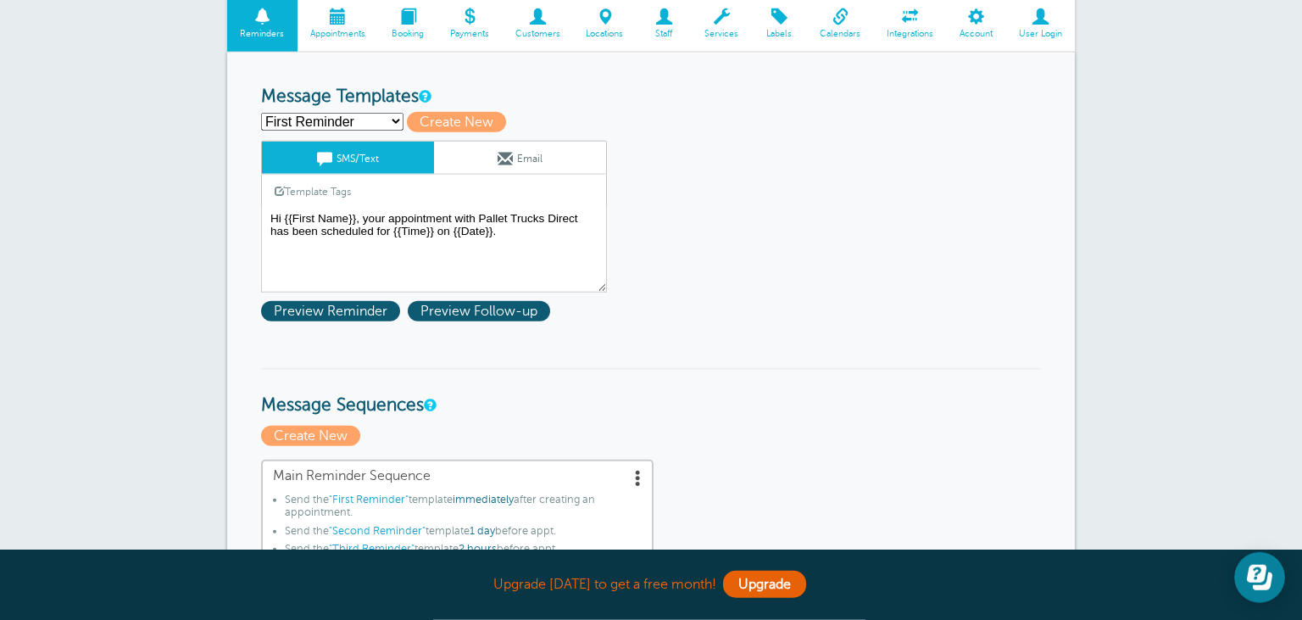
scroll to position [89, 0]
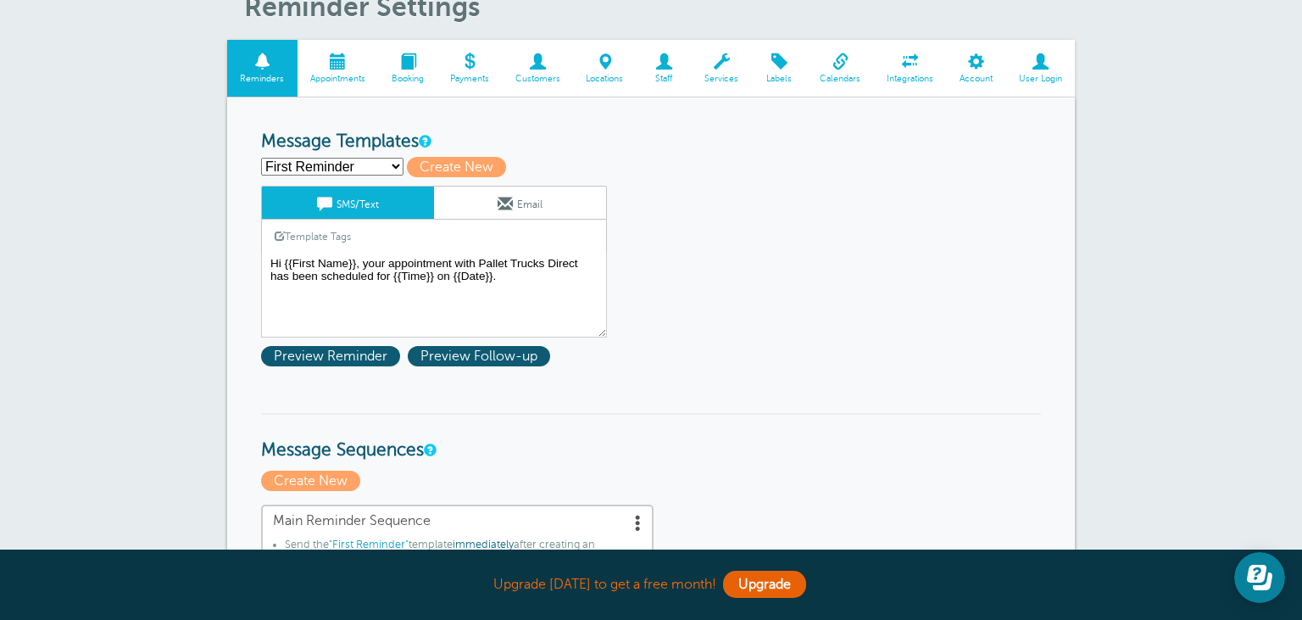
click at [261, 158] on select "First Reminder Second Reminder Service and Inspection Reminde Third Reminder Cr…" at bounding box center [332, 167] width 142 height 18
select select "162222"
click option "Service and Inspection Reminde" at bounding box center [0, 0] width 0 height 0
type input "Service and Inspection Reminde"
type textarea "Dear Client, We are reaching out to remind you that your material handling equi…"
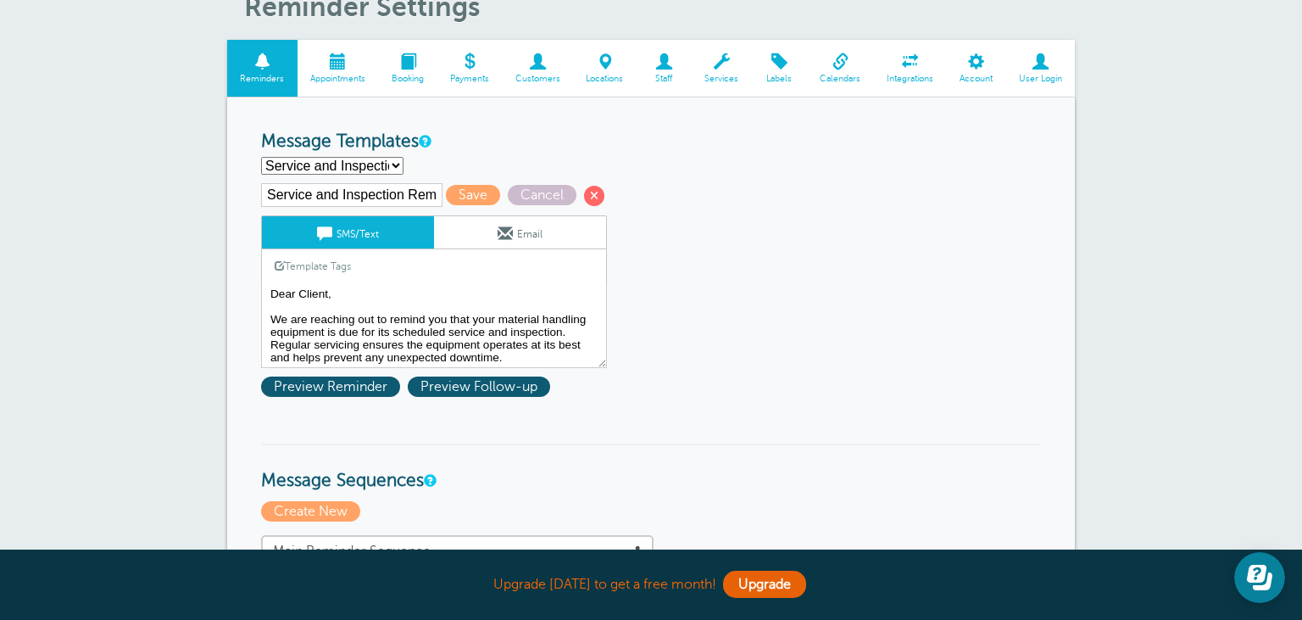
scroll to position [5, 0]
click at [510, 238] on span at bounding box center [505, 233] width 15 height 15
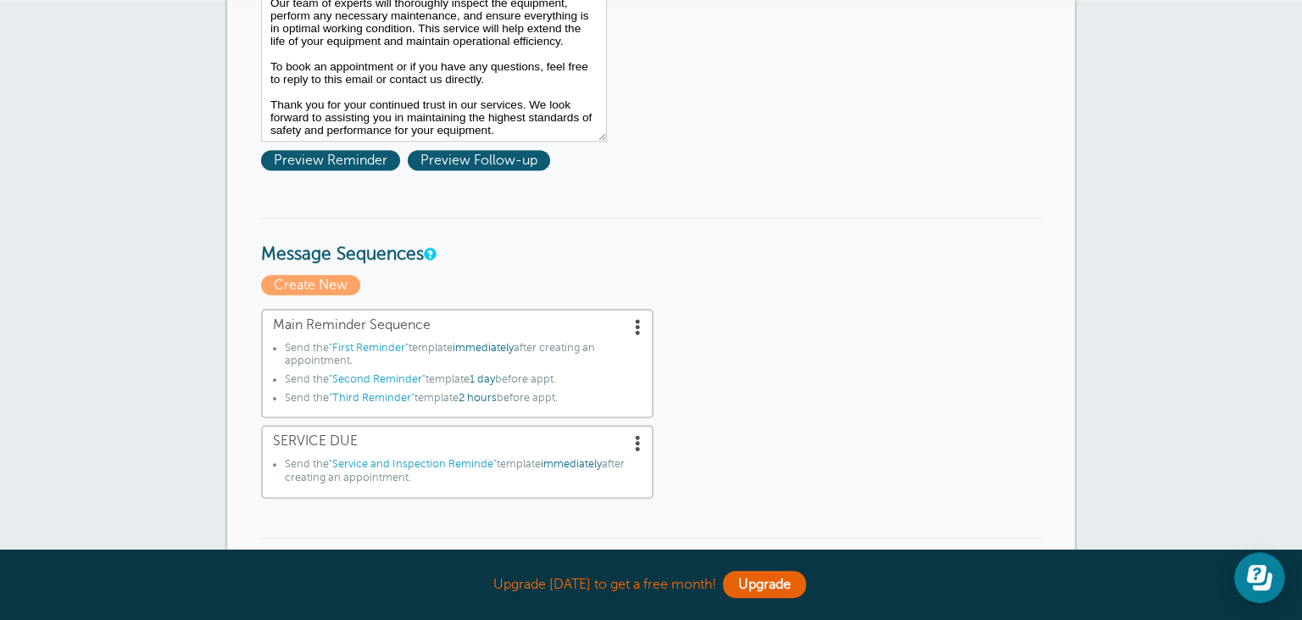
scroll to position [537, 0]
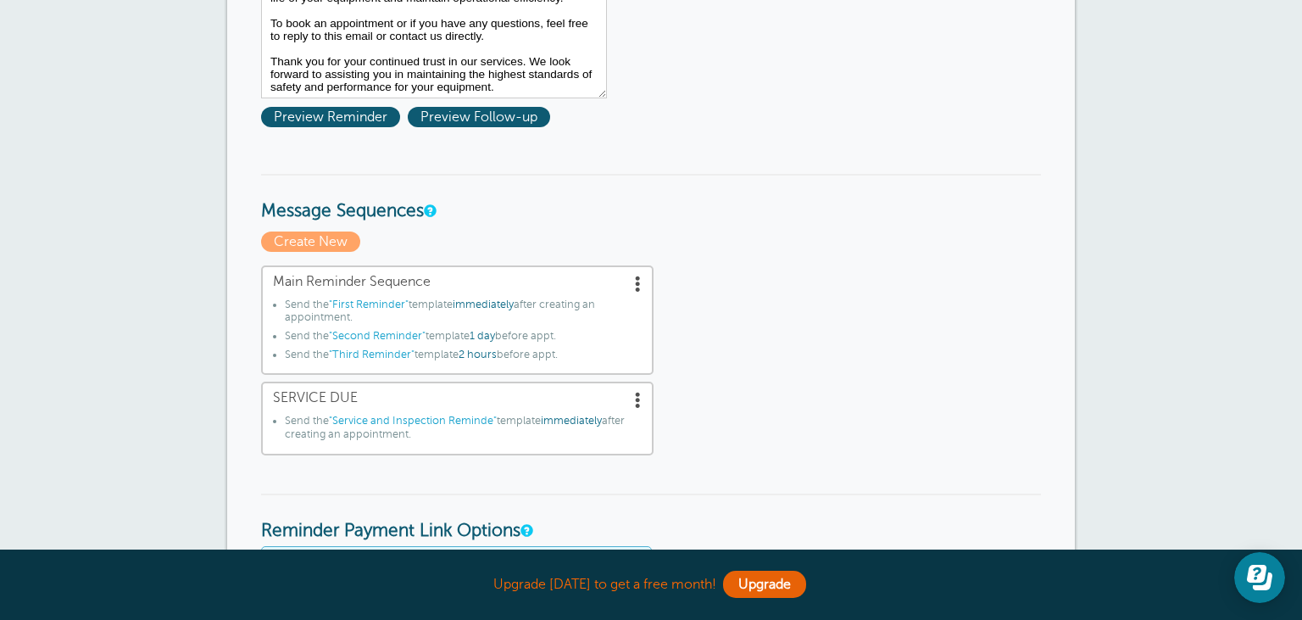
click at [638, 407] on span at bounding box center [638, 399] width 17 height 17
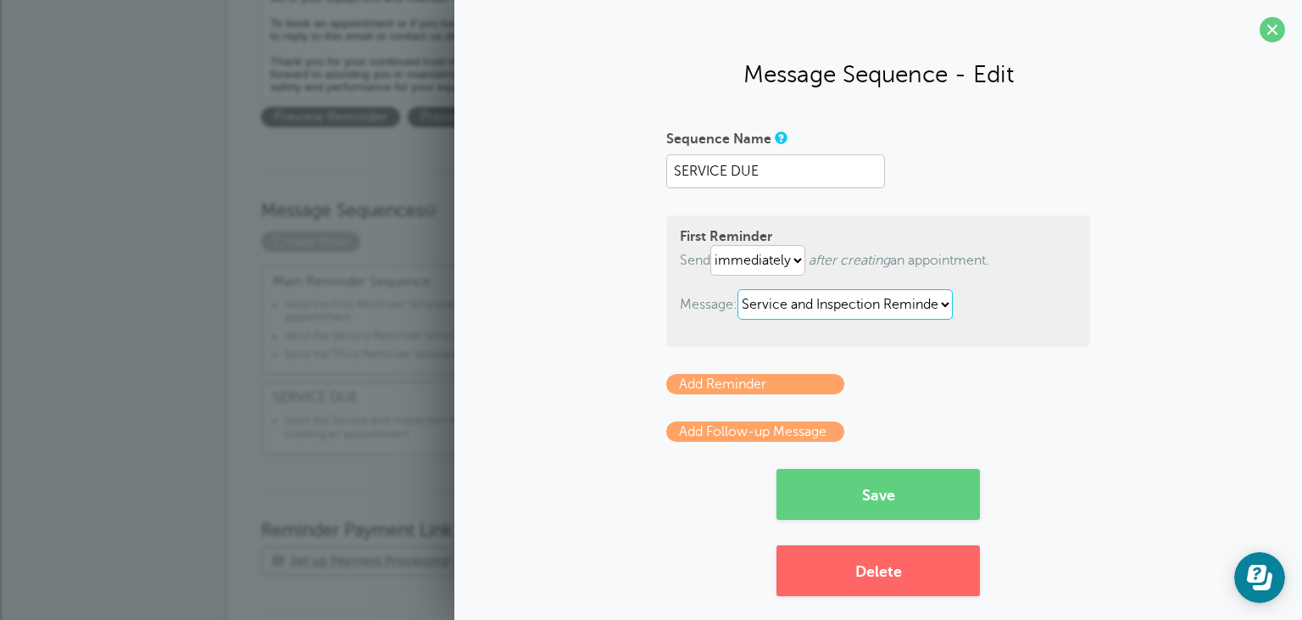
click at [738, 289] on select "First Reminder Second Reminder Service and Inspection Reminde Third Reminder" at bounding box center [845, 304] width 215 height 31
click option "Service and Inspection Reminde" at bounding box center [0, 0] width 0 height 0
click at [870, 494] on button "Save" at bounding box center [878, 494] width 203 height 51
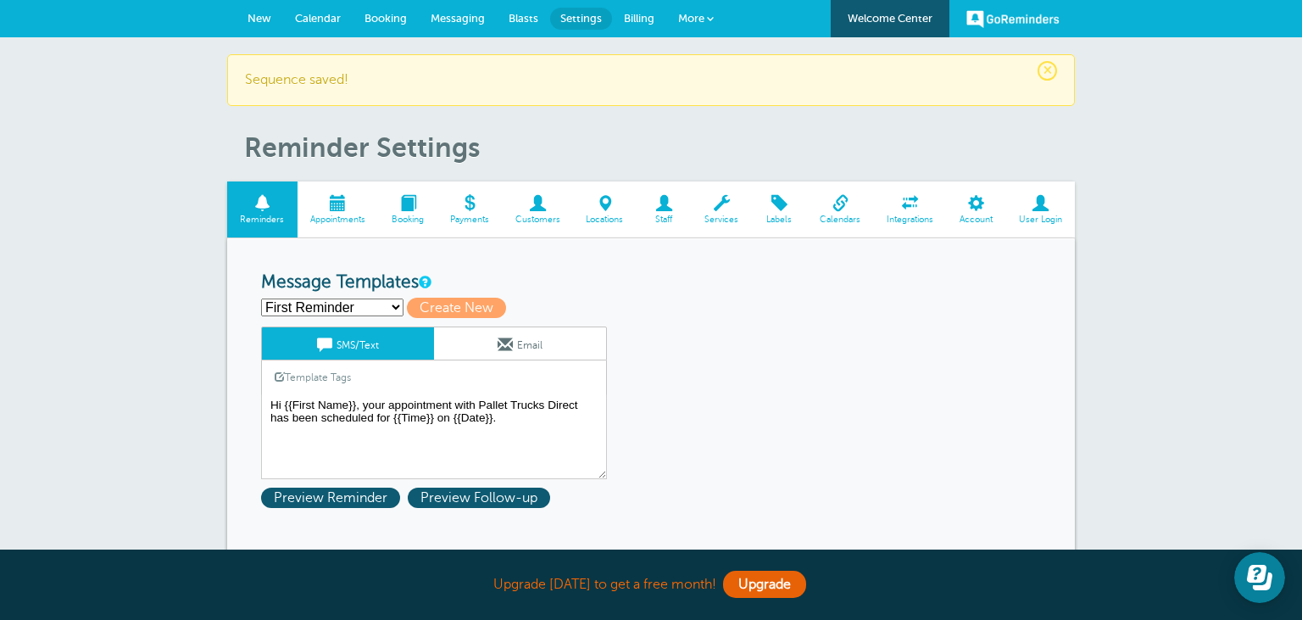
click at [261, 298] on select "First Reminder Second Reminder Service and Inspection Reminde Third Reminder Cr…" at bounding box center [332, 307] width 142 height 18
select select "162222"
click option "Service and Inspection Reminde" at bounding box center [0, 0] width 0 height 0
type input "Service and Inspection Reminde"
type textarea "Dear Client, We are reaching out to remind you that your material handling equi…"
